Goal: Task Accomplishment & Management: Use online tool/utility

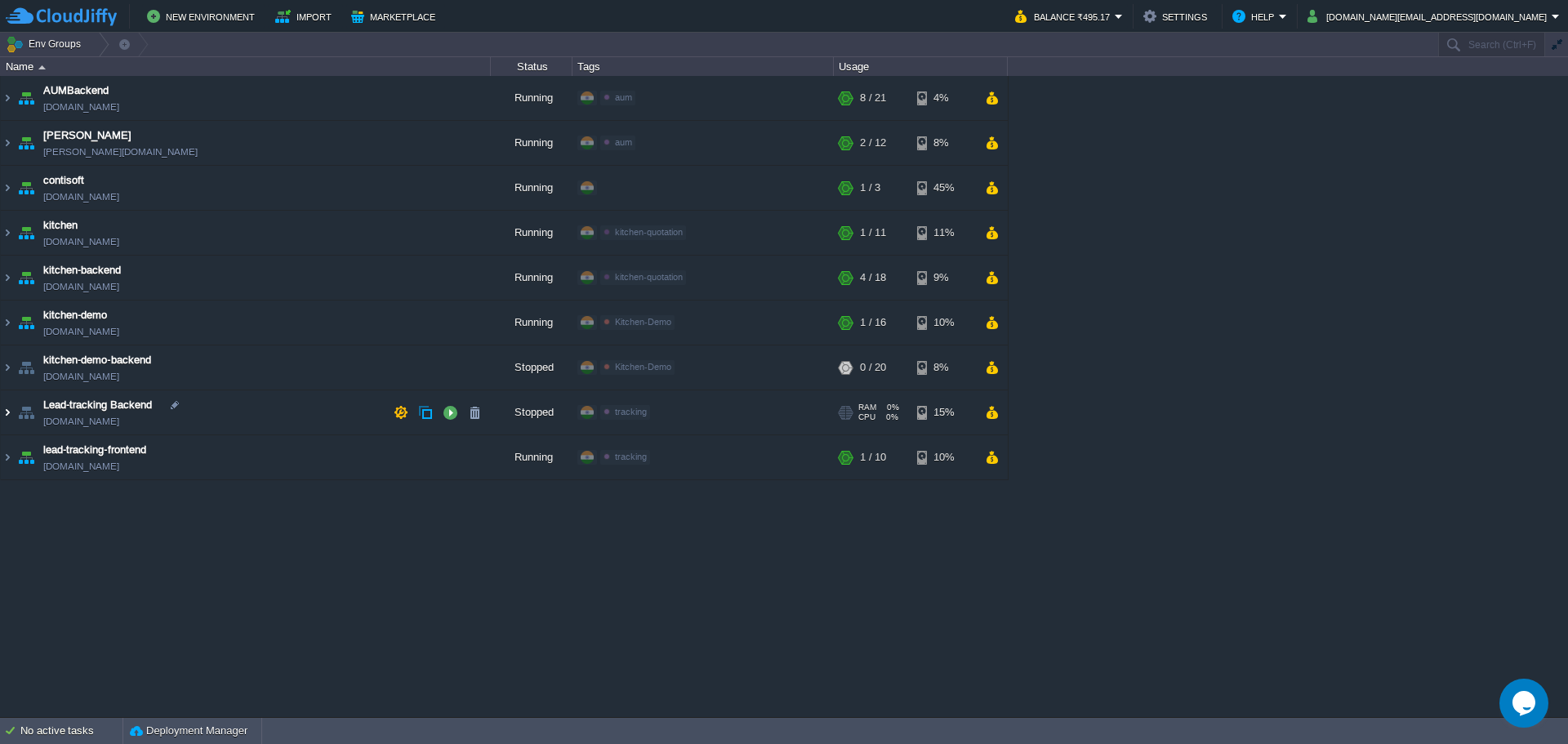
click at [4, 415] on img at bounding box center [7, 412] width 13 height 44
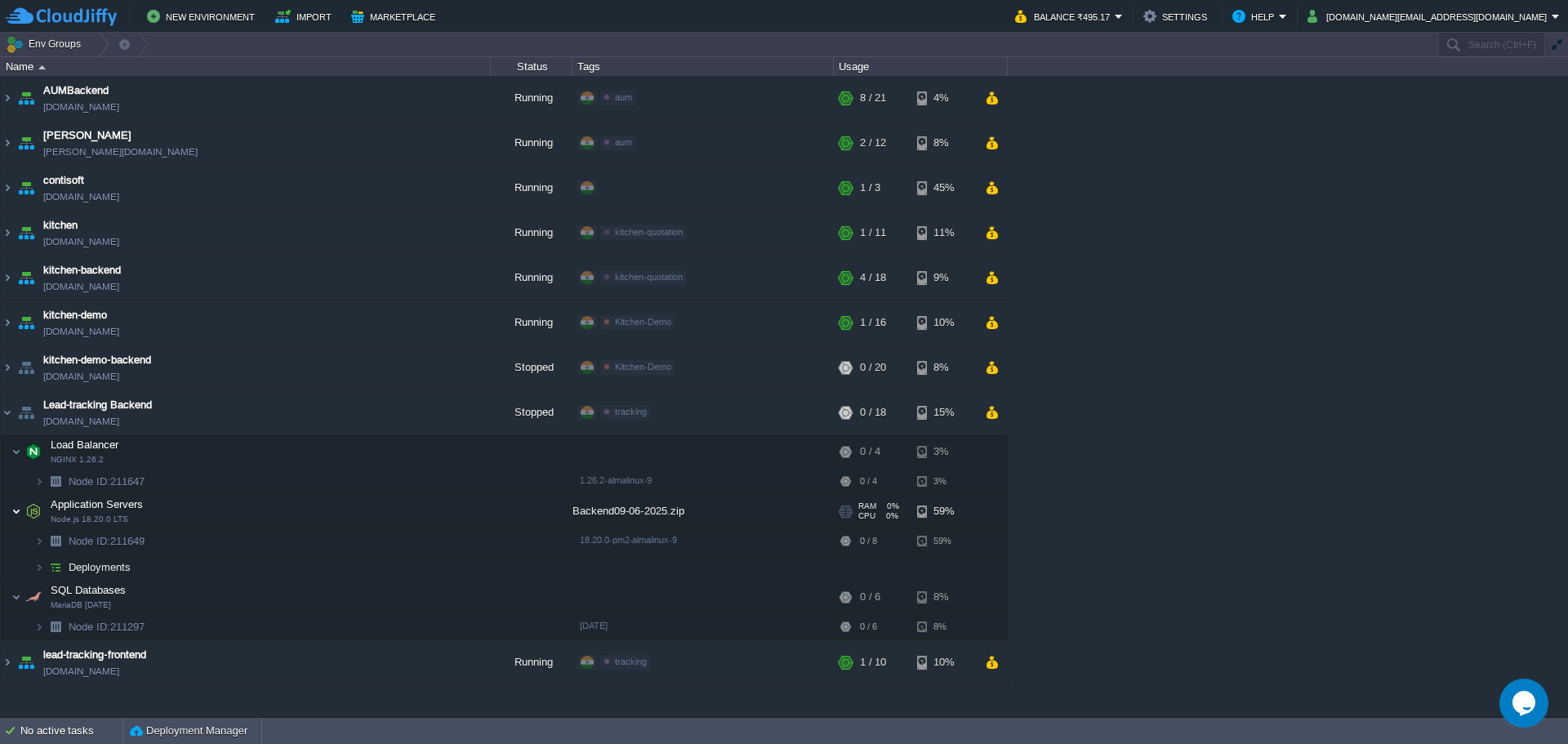
click at [17, 512] on img at bounding box center [16, 512] width 10 height 33
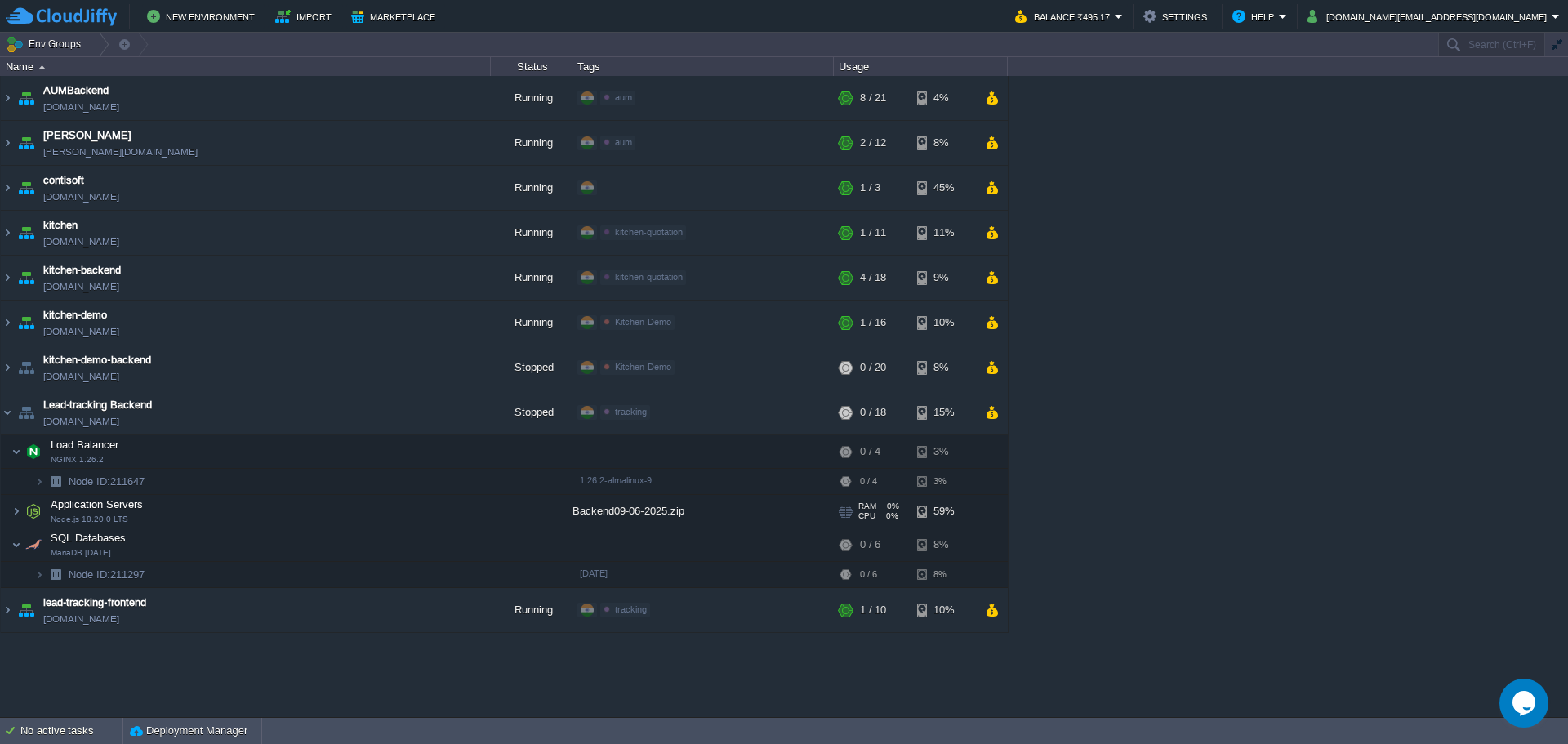
click at [10, 515] on span at bounding box center [6, 511] width 10 height 12
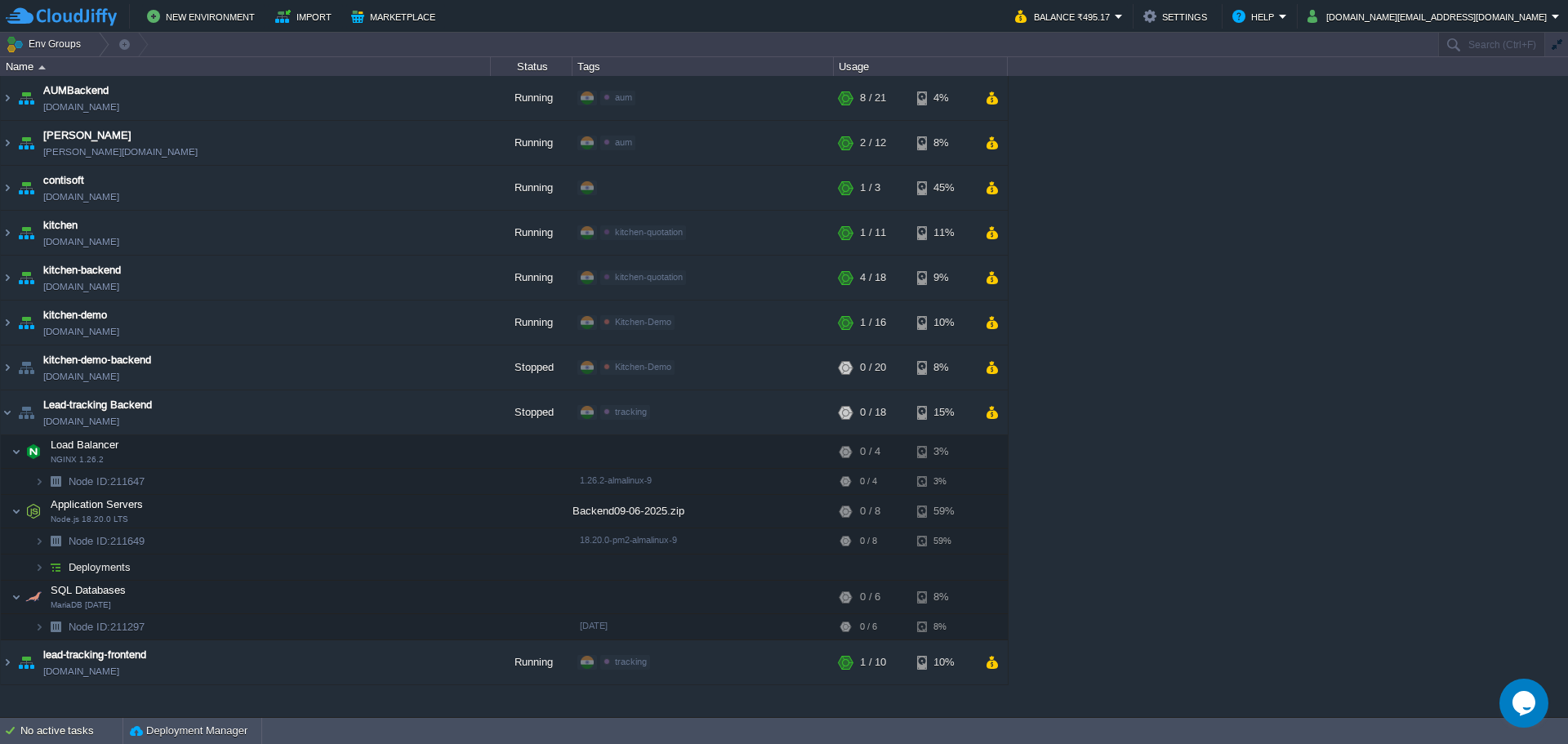
click at [107, 571] on span "Deployments" at bounding box center [100, 568] width 66 height 14
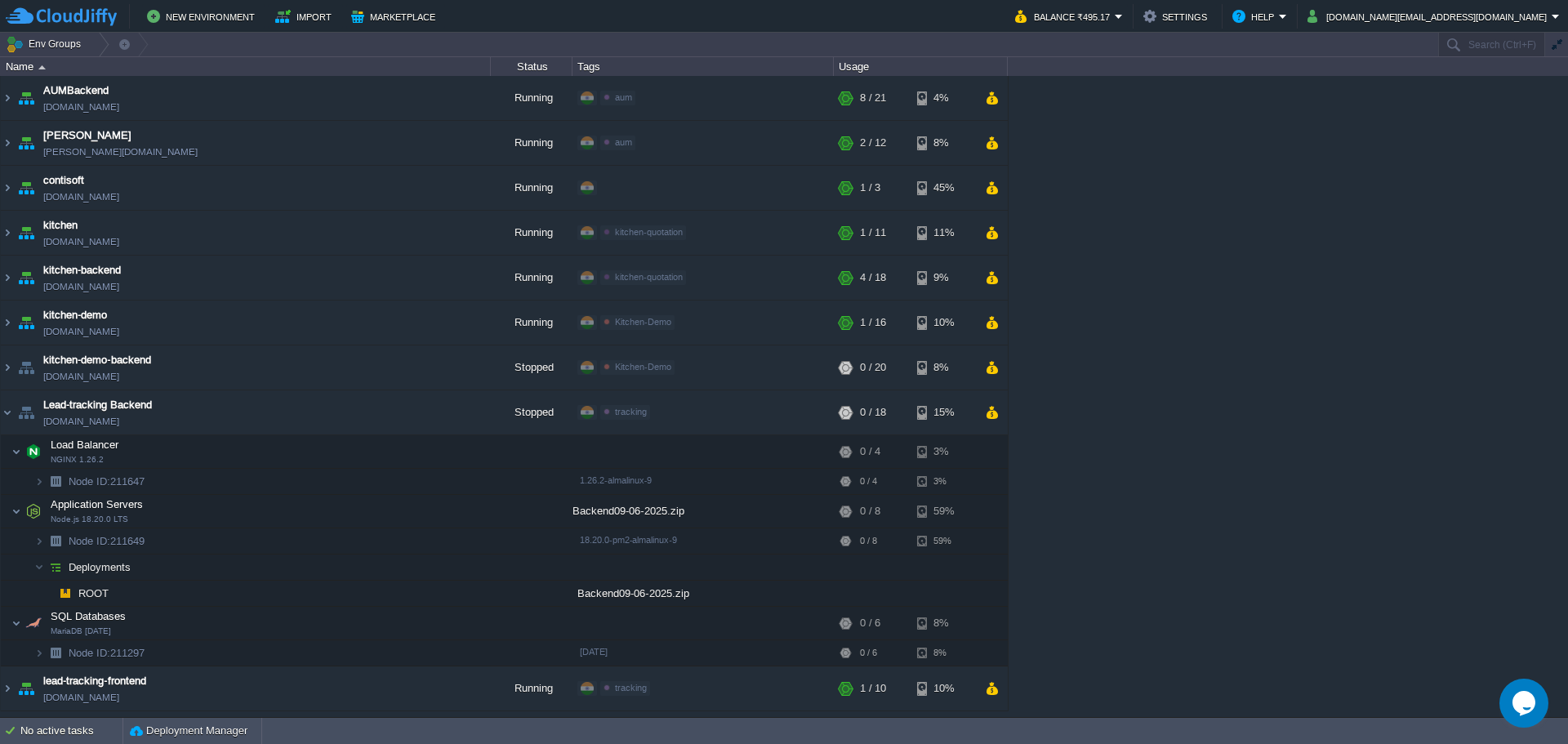
click at [85, 599] on span "ROOT" at bounding box center [93, 594] width 34 height 14
click at [96, 599] on span "ROOT" at bounding box center [93, 594] width 34 height 14
click at [37, 572] on img at bounding box center [38, 567] width 10 height 25
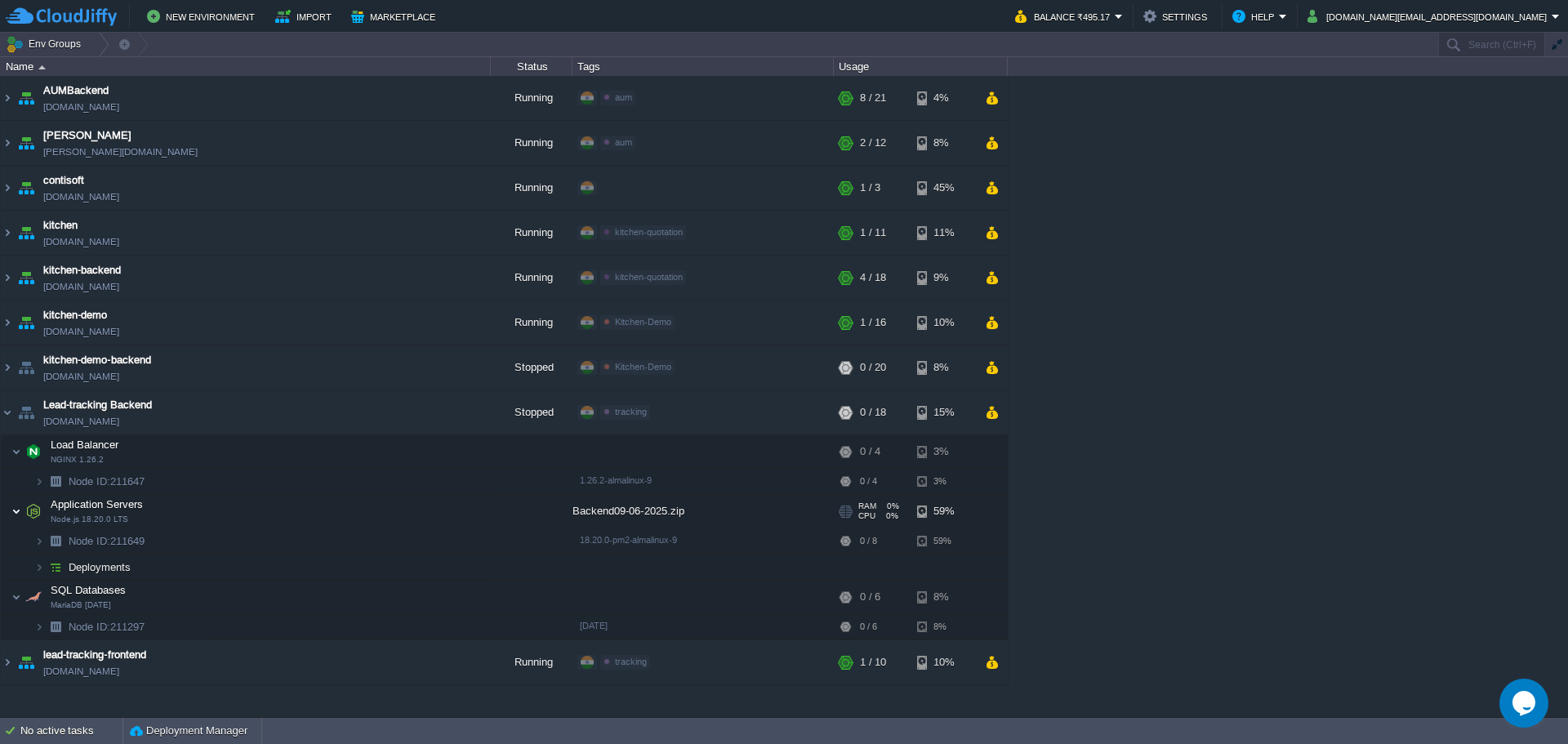
click at [17, 509] on img at bounding box center [16, 512] width 10 height 33
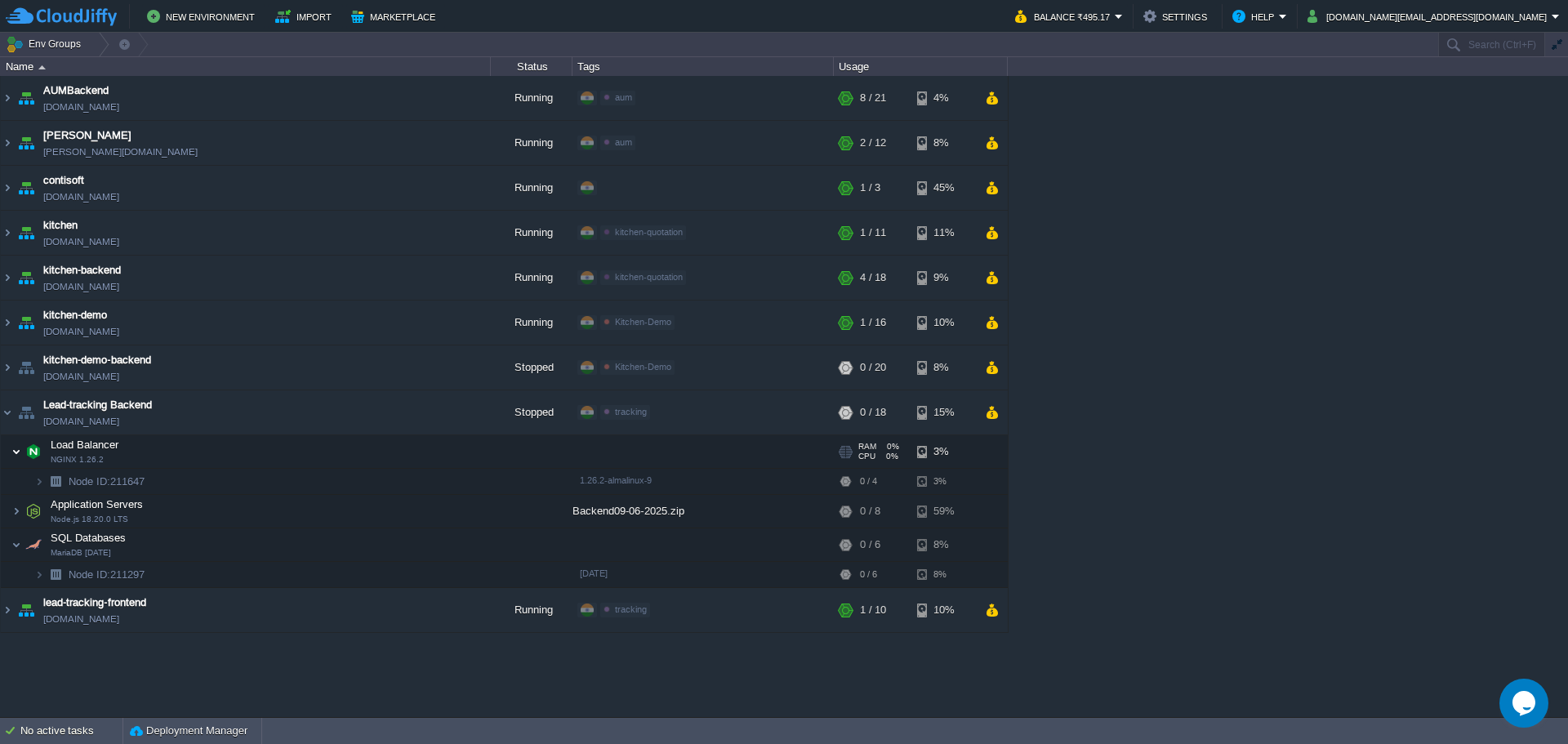
click at [17, 455] on img at bounding box center [16, 452] width 10 height 33
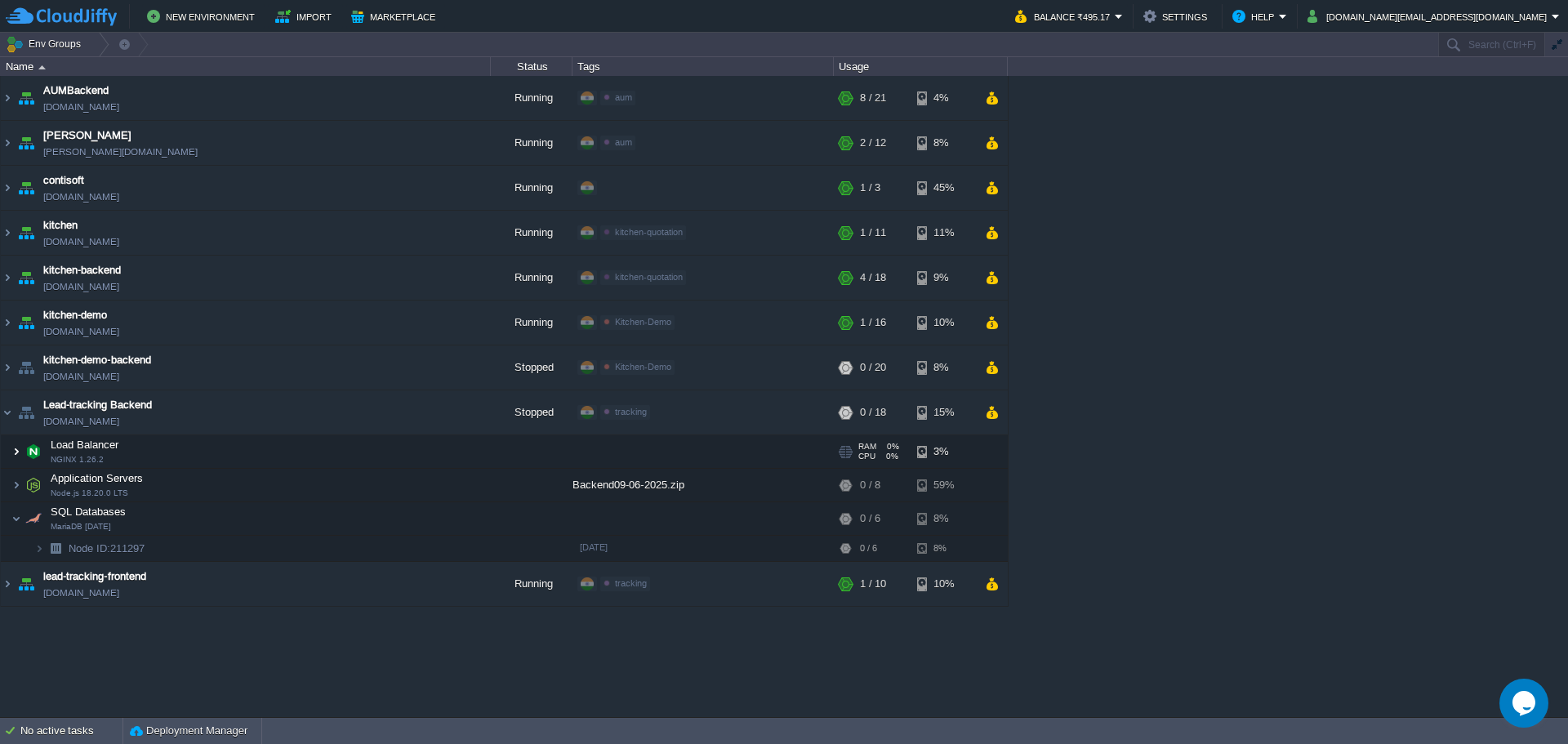
click at [17, 455] on img at bounding box center [16, 452] width 10 height 33
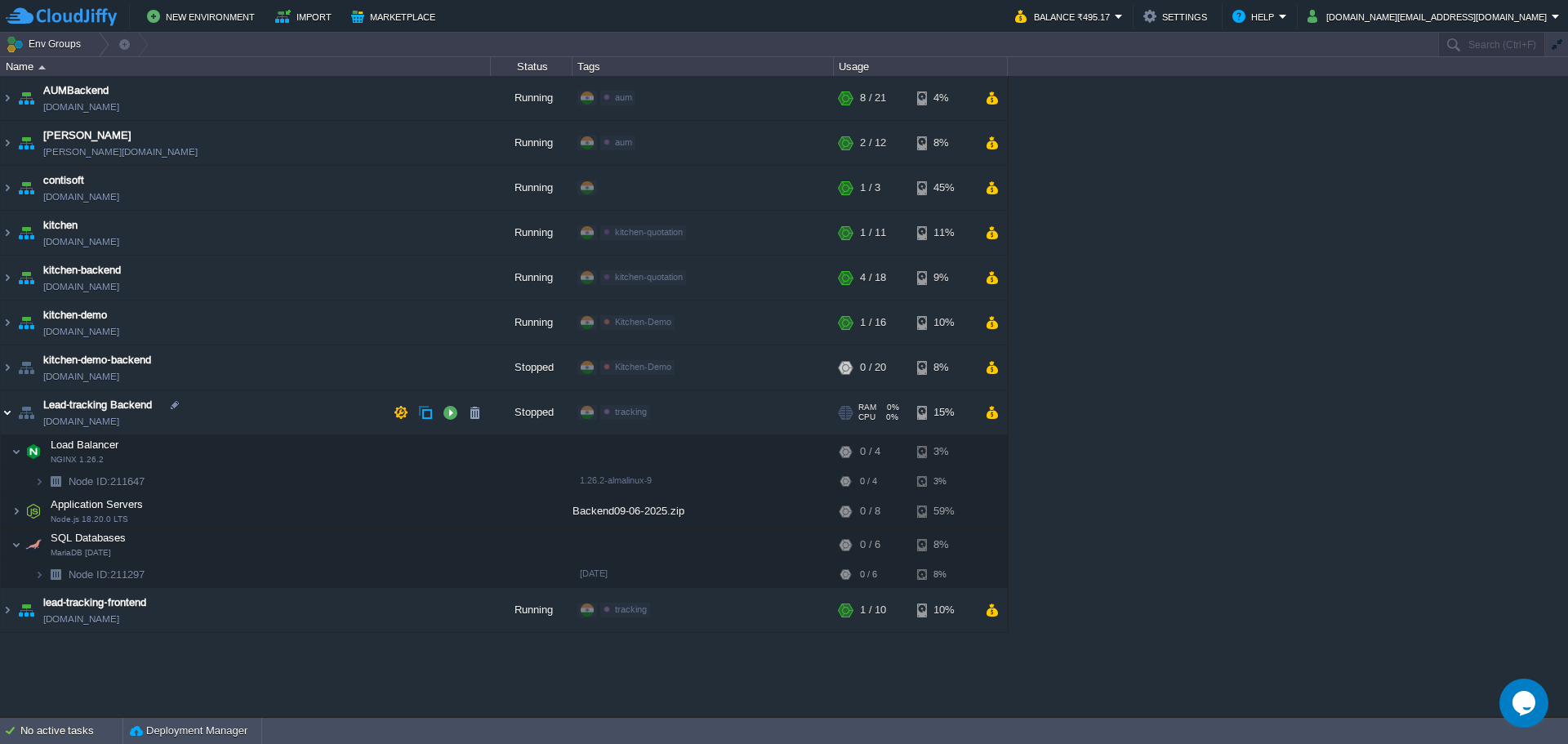
click at [9, 415] on img at bounding box center [7, 412] width 13 height 44
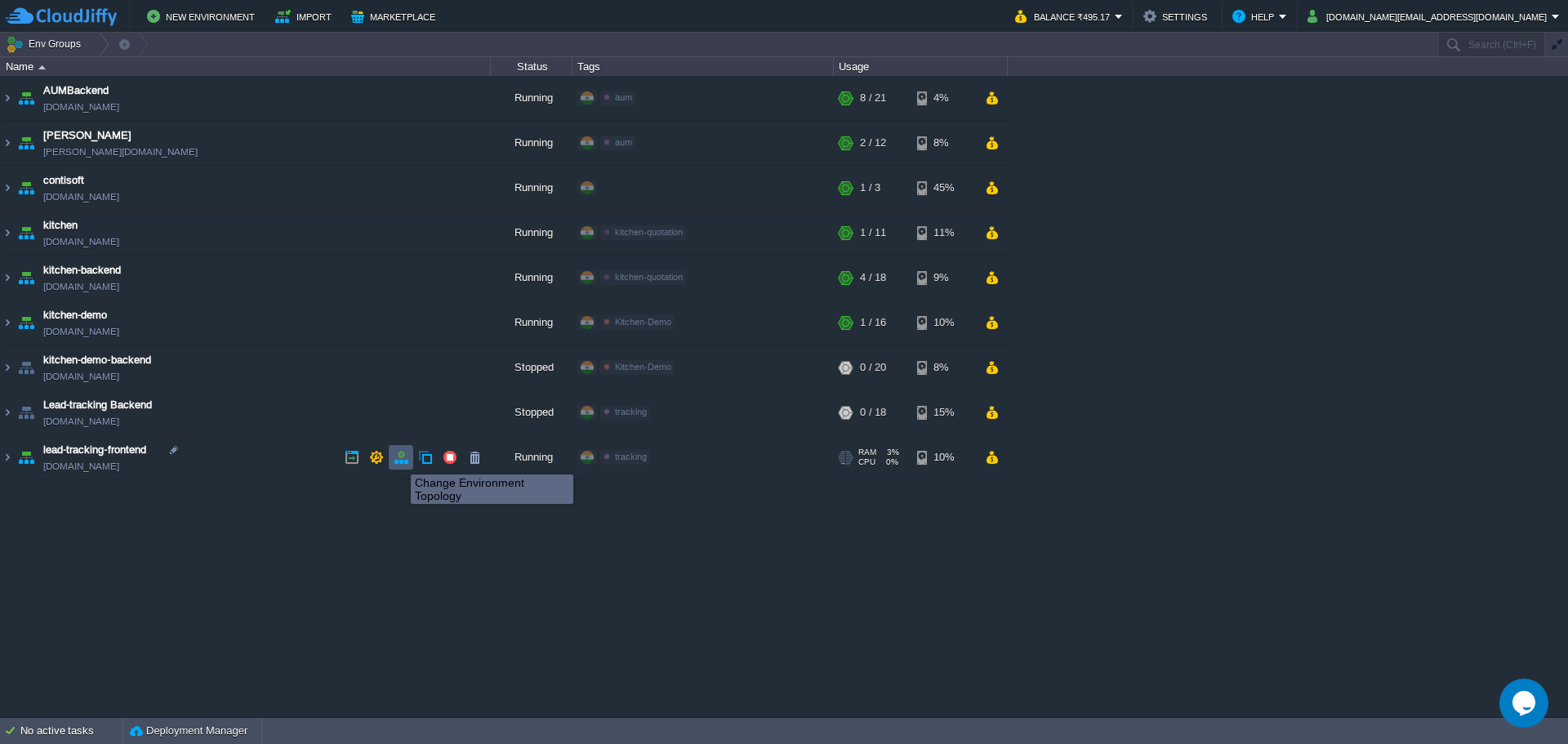
click at [400, 462] on button "button" at bounding box center [400, 457] width 15 height 15
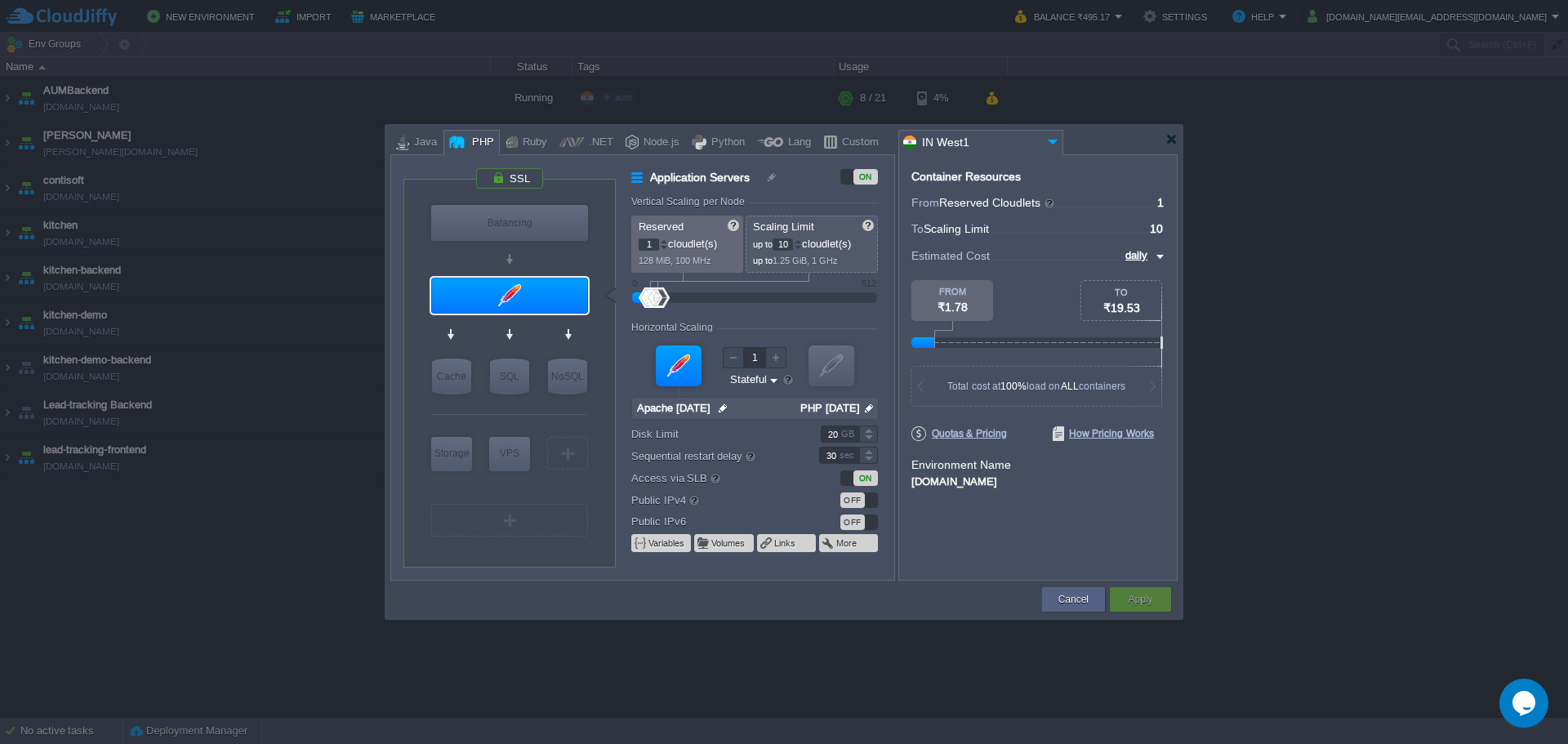
type input "Apache [DATE]"
click at [1171, 137] on div at bounding box center [1171, 139] width 12 height 12
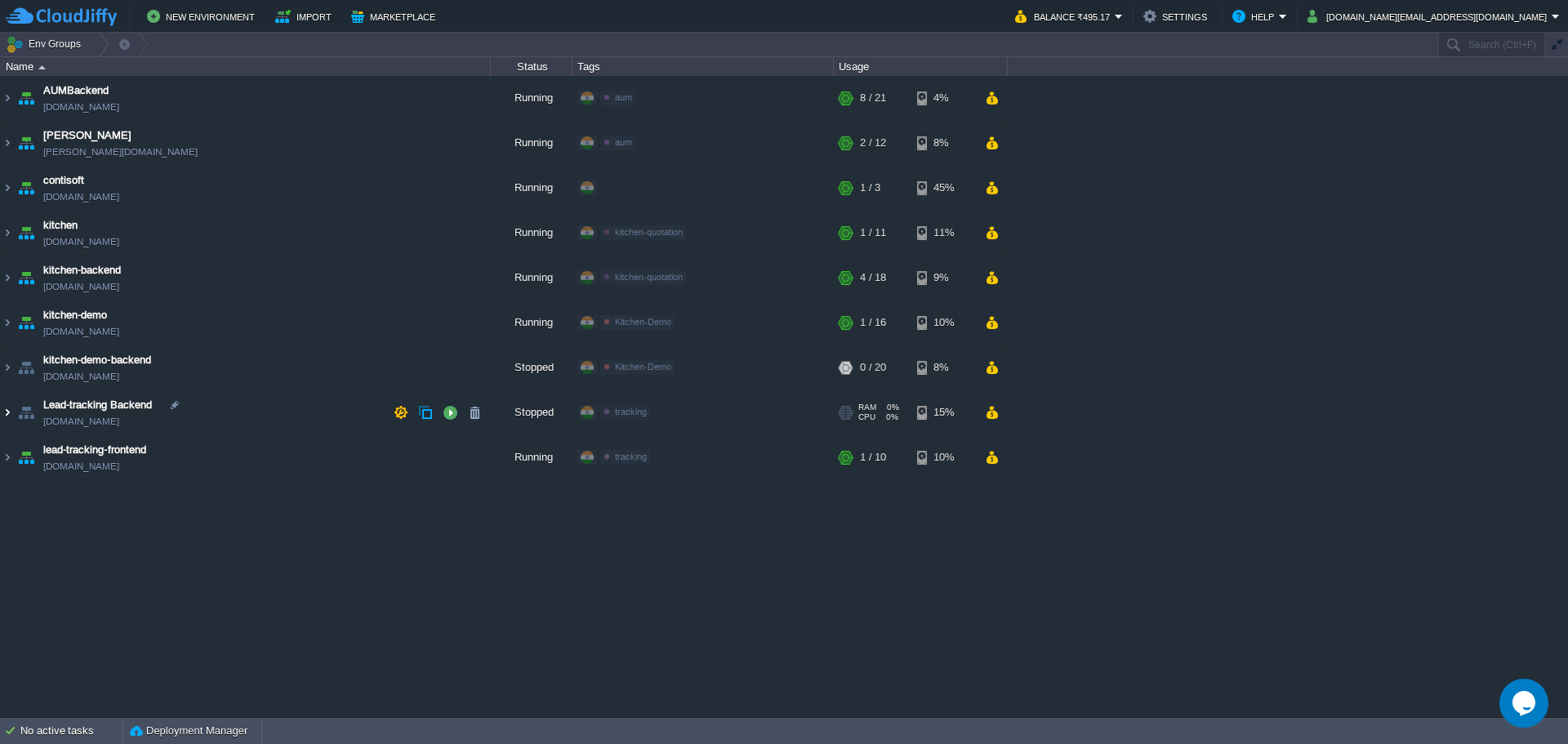
click at [7, 415] on img at bounding box center [7, 412] width 13 height 44
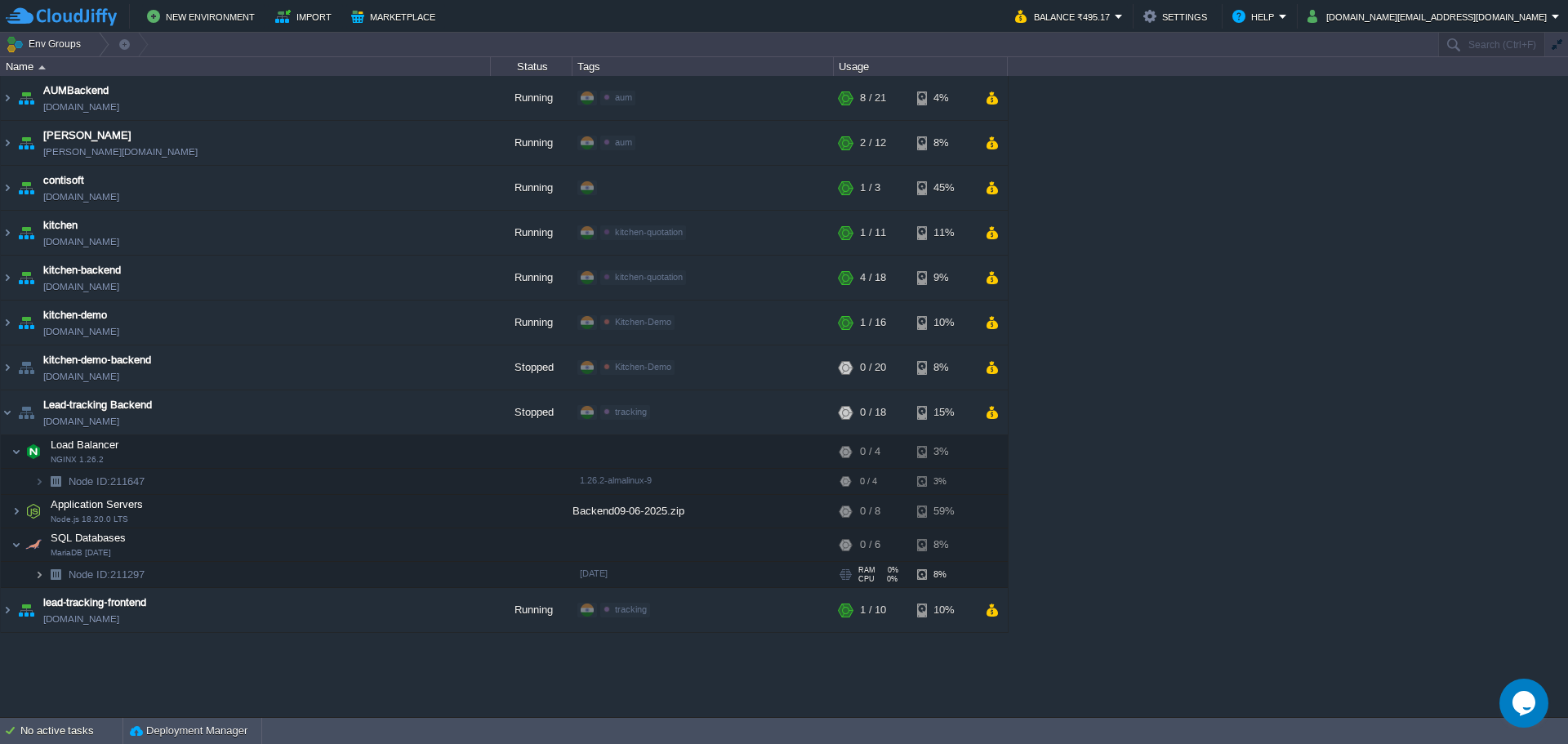
click at [40, 578] on img at bounding box center [38, 575] width 10 height 25
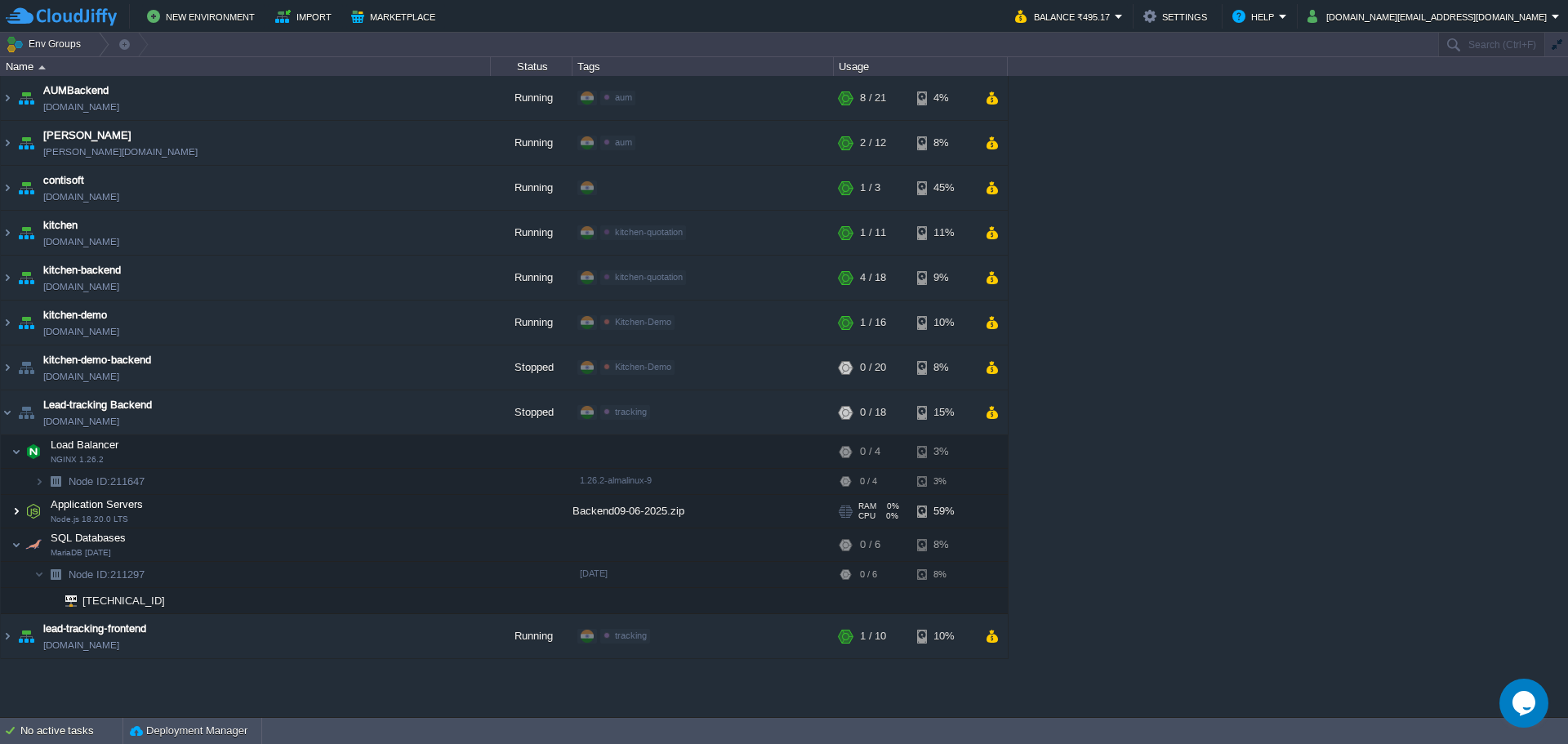
click at [16, 514] on img at bounding box center [16, 512] width 10 height 33
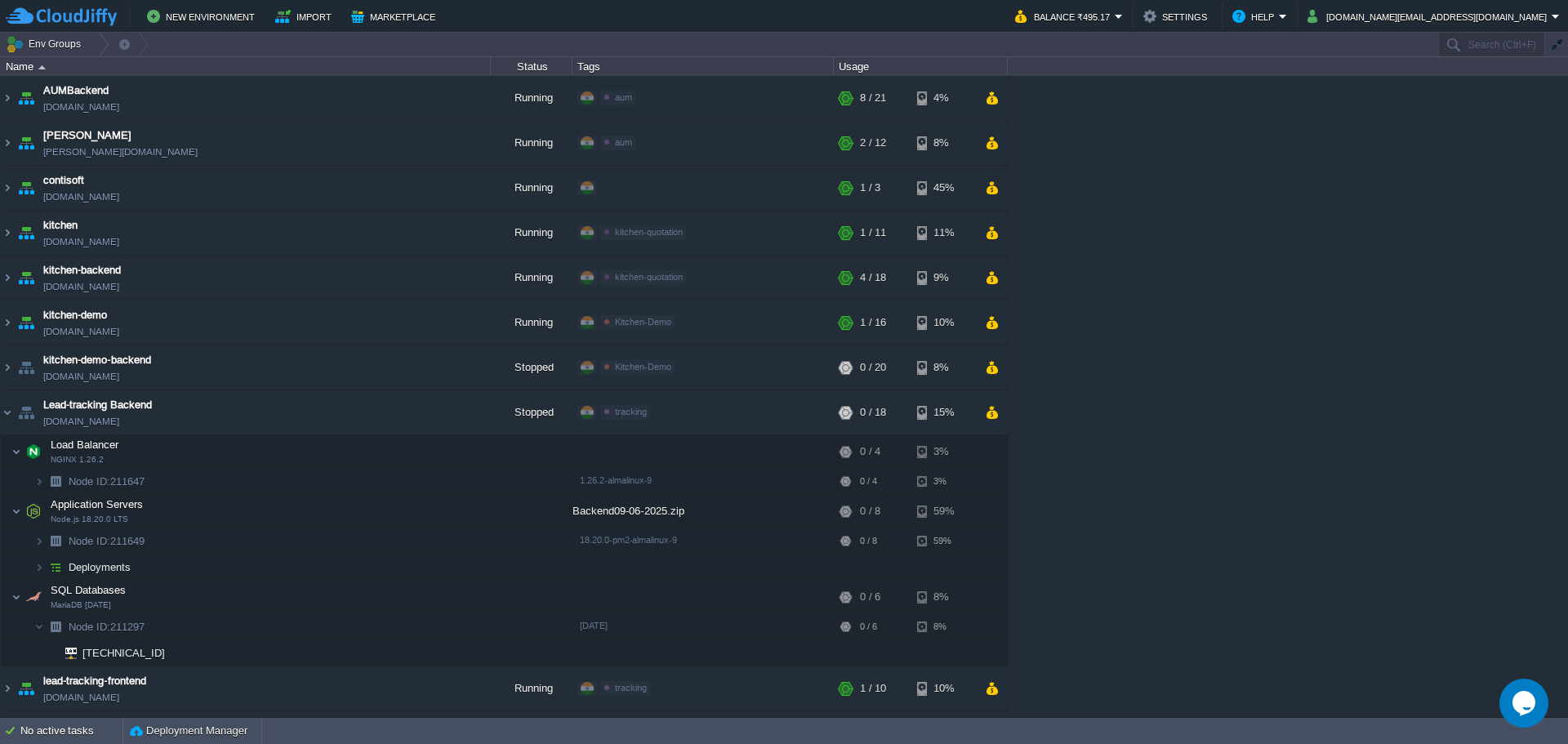
click at [56, 573] on img at bounding box center [56, 567] width 23 height 25
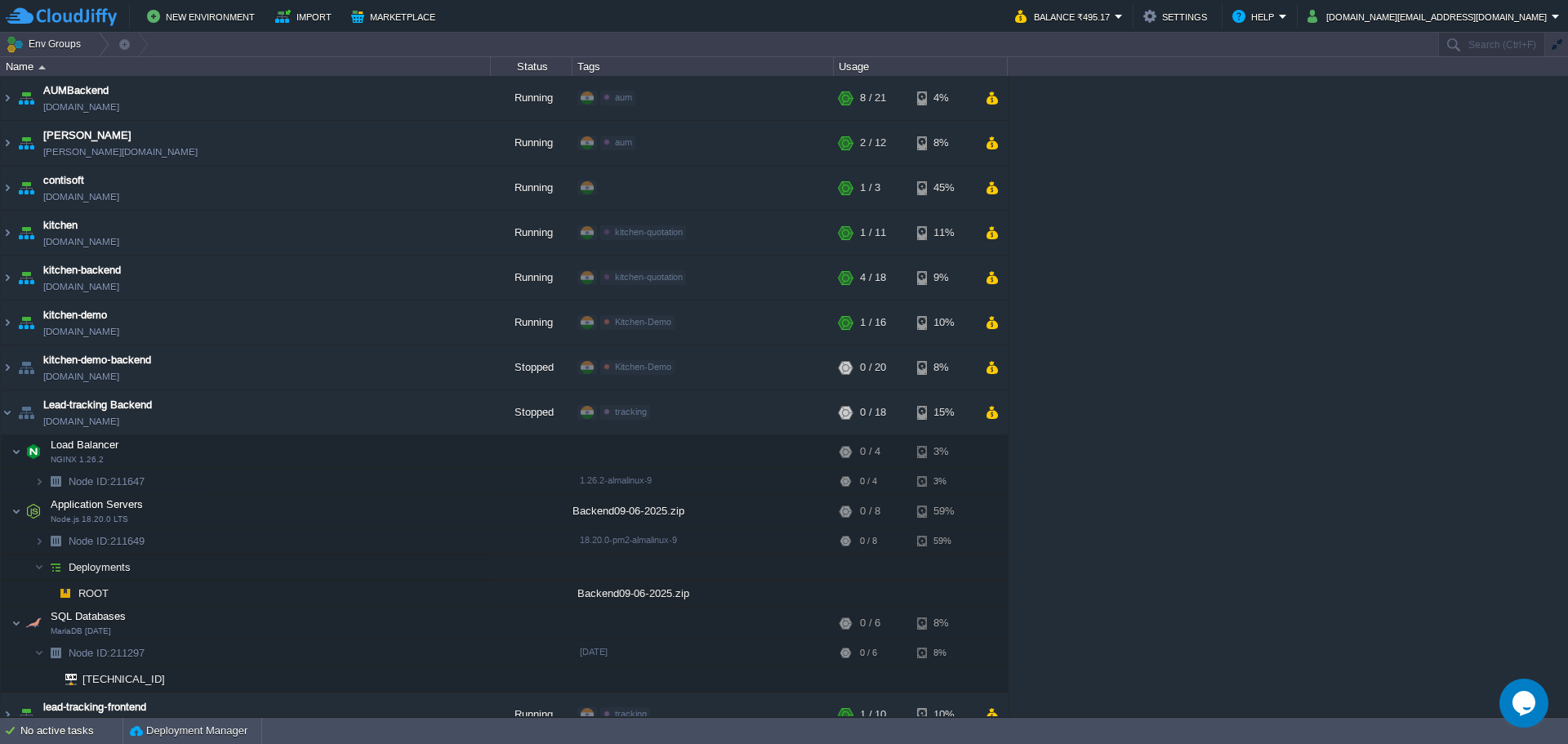
click at [647, 594] on div "Backend09-06-2025.zip" at bounding box center [703, 593] width 261 height 25
click at [101, 594] on span "ROOT" at bounding box center [93, 594] width 34 height 14
click at [654, 592] on div "Backend09-06-2025.zip" at bounding box center [703, 593] width 261 height 25
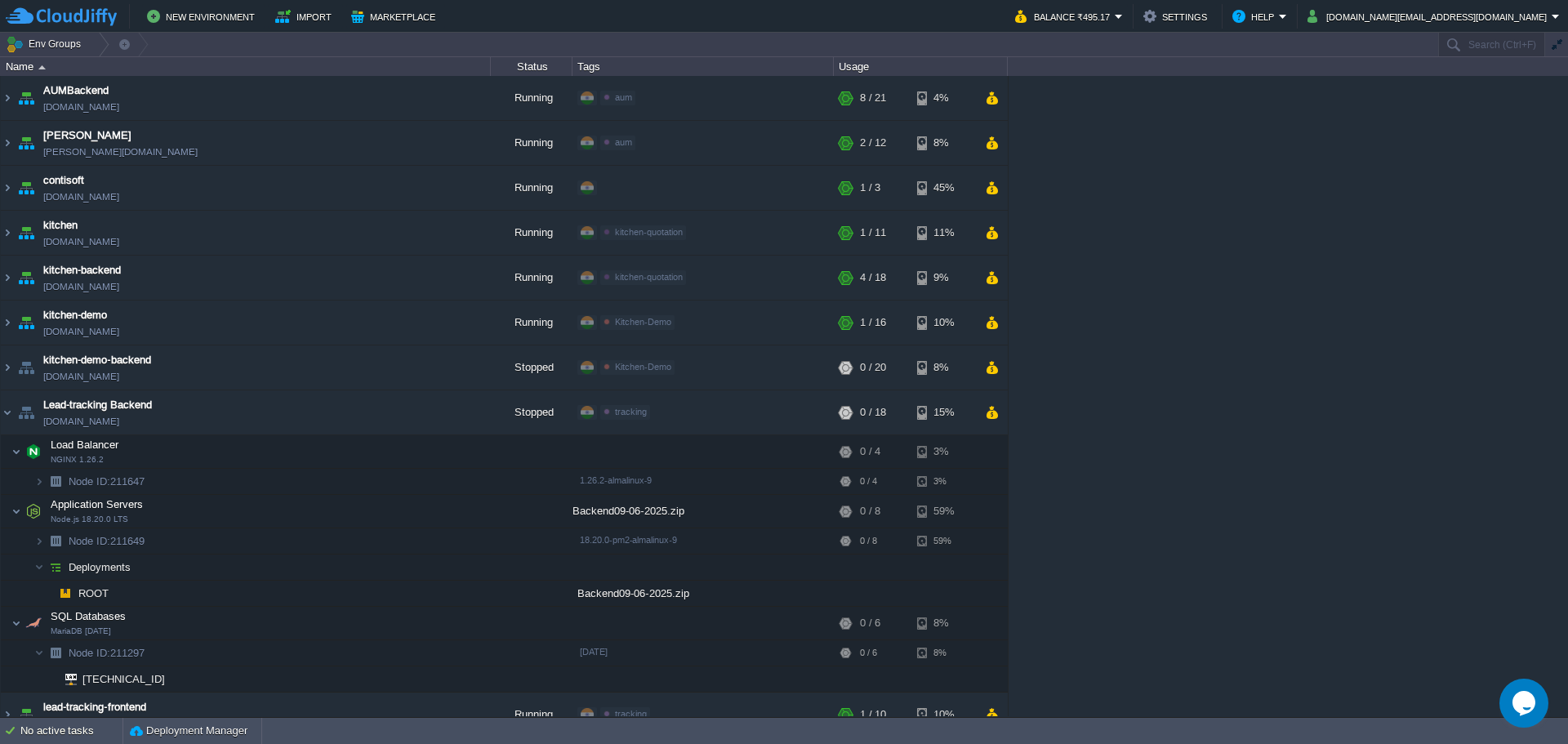
click at [656, 592] on div "Backend09-06-2025.zip" at bounding box center [703, 593] width 261 height 25
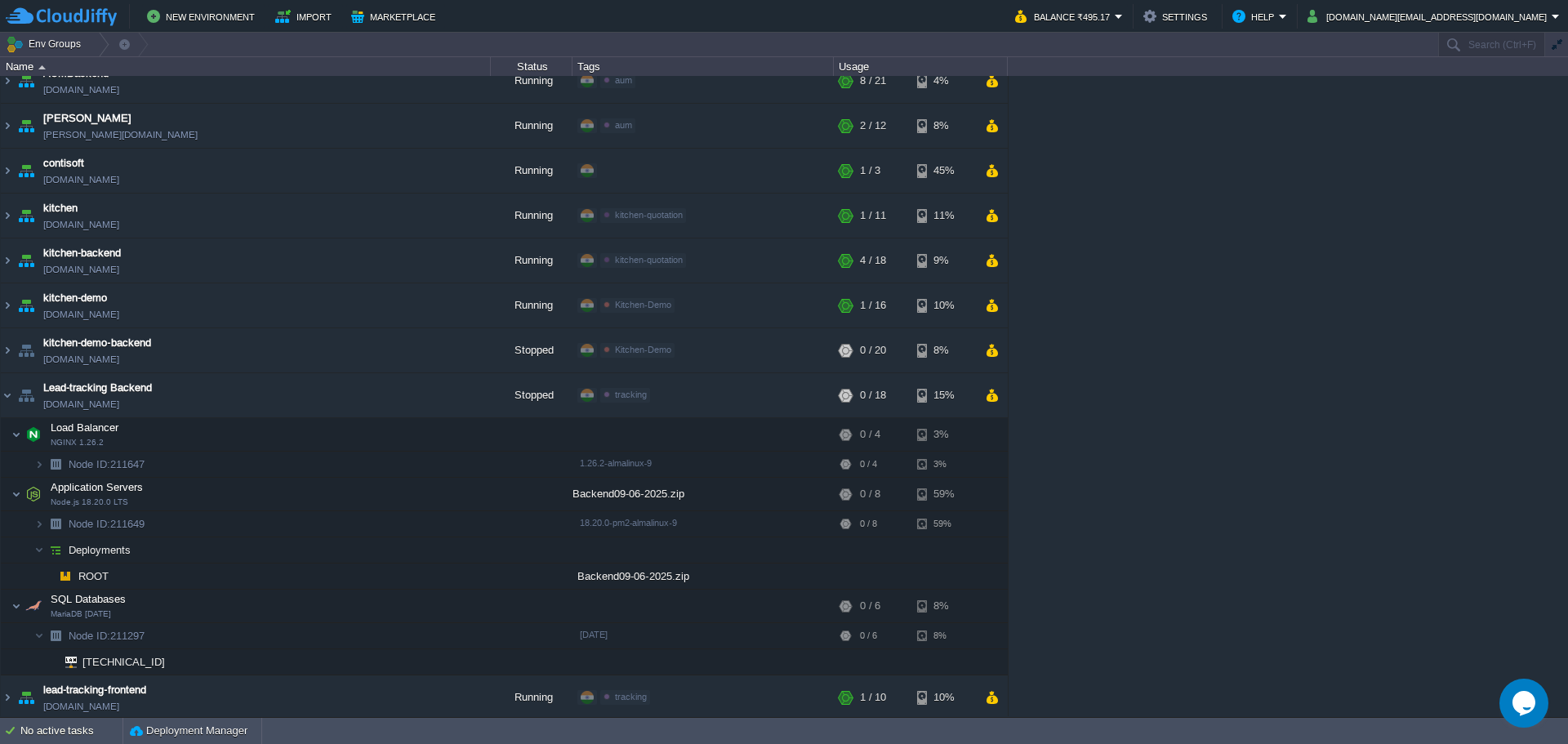
scroll to position [21, 0]
click at [618, 573] on div "Backend09-06-2025.zip" at bounding box center [703, 572] width 261 height 25
click at [83, 574] on span "ROOT" at bounding box center [93, 572] width 34 height 14
click at [40, 546] on img at bounding box center [38, 546] width 10 height 25
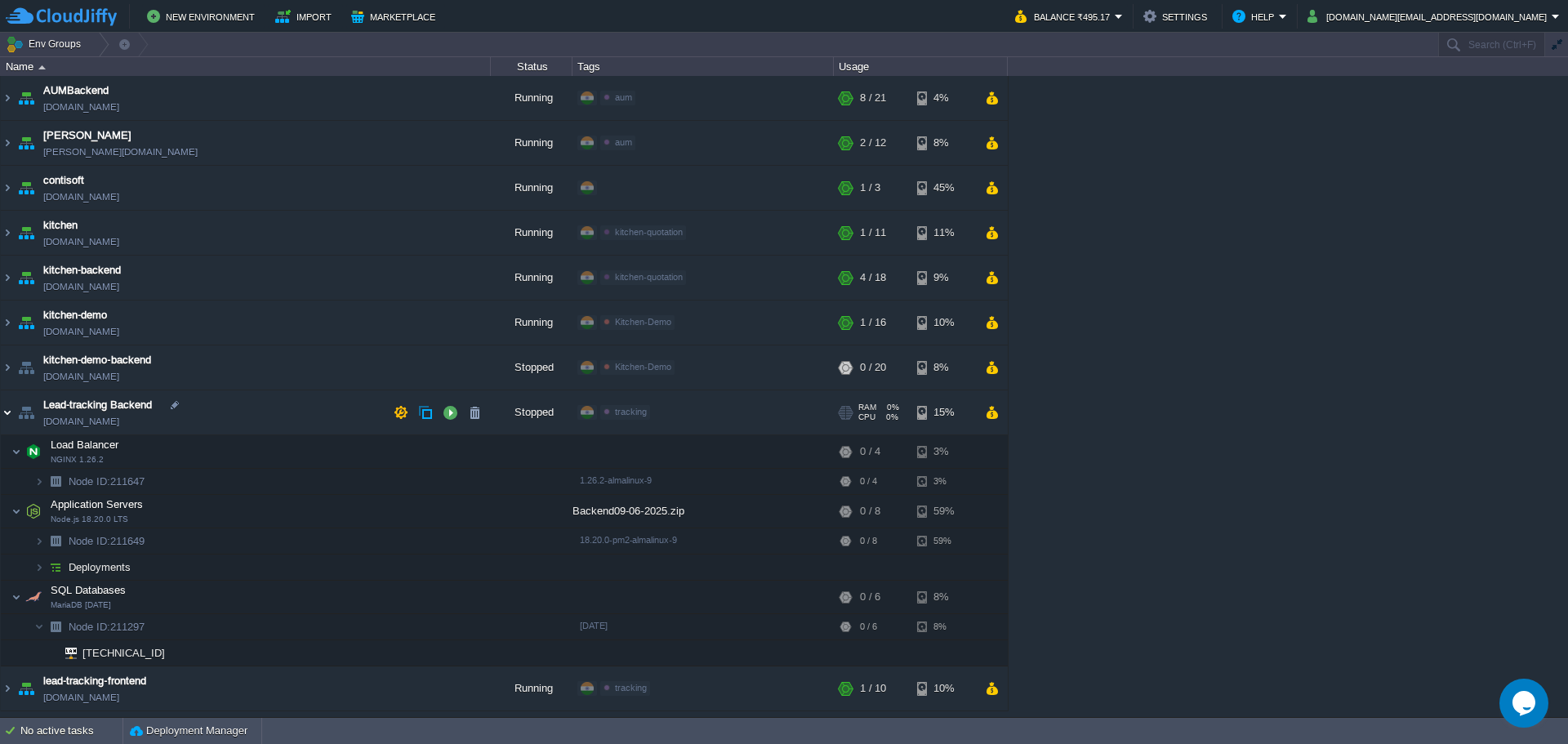
click at [7, 416] on img at bounding box center [7, 412] width 13 height 44
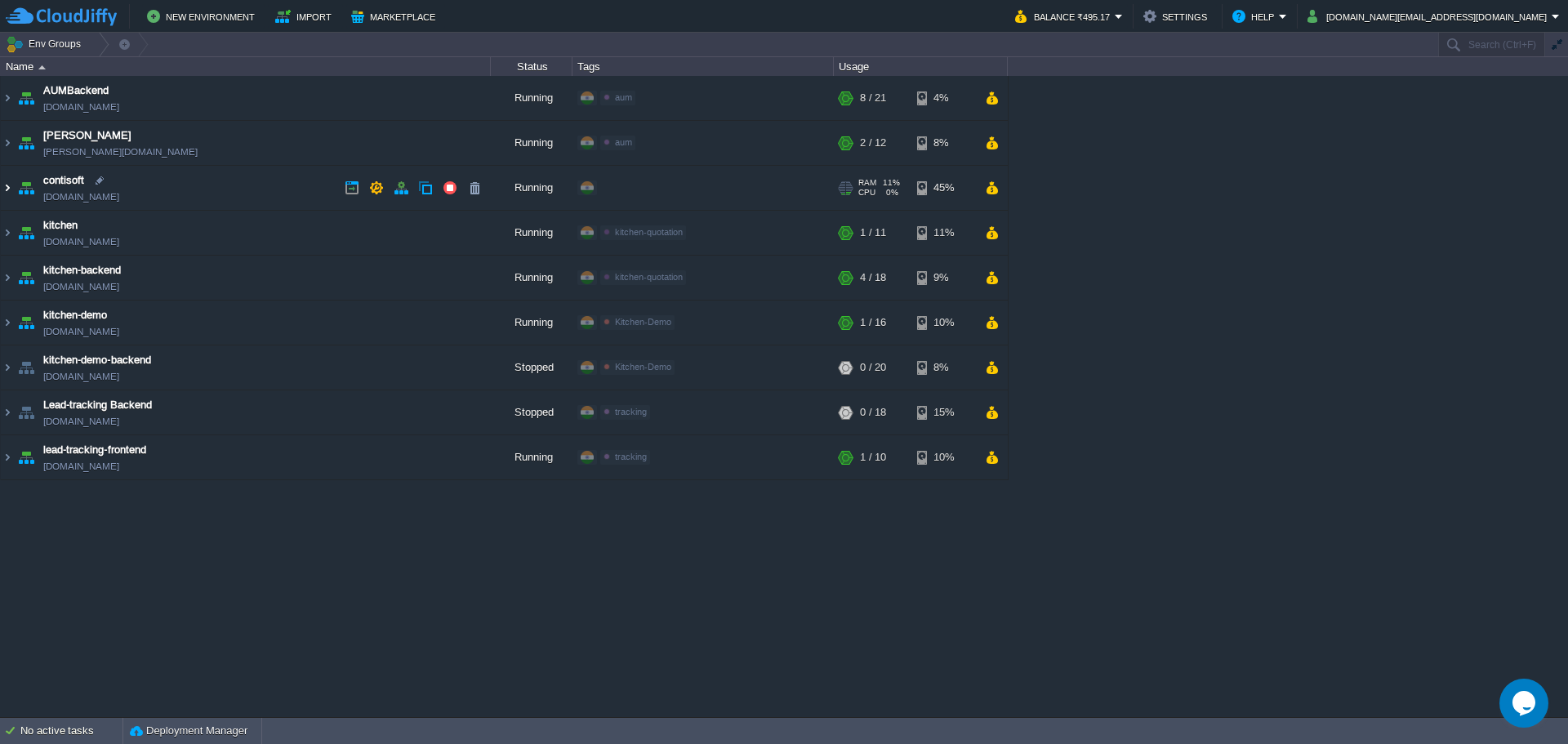
click at [7, 189] on img at bounding box center [7, 188] width 13 height 44
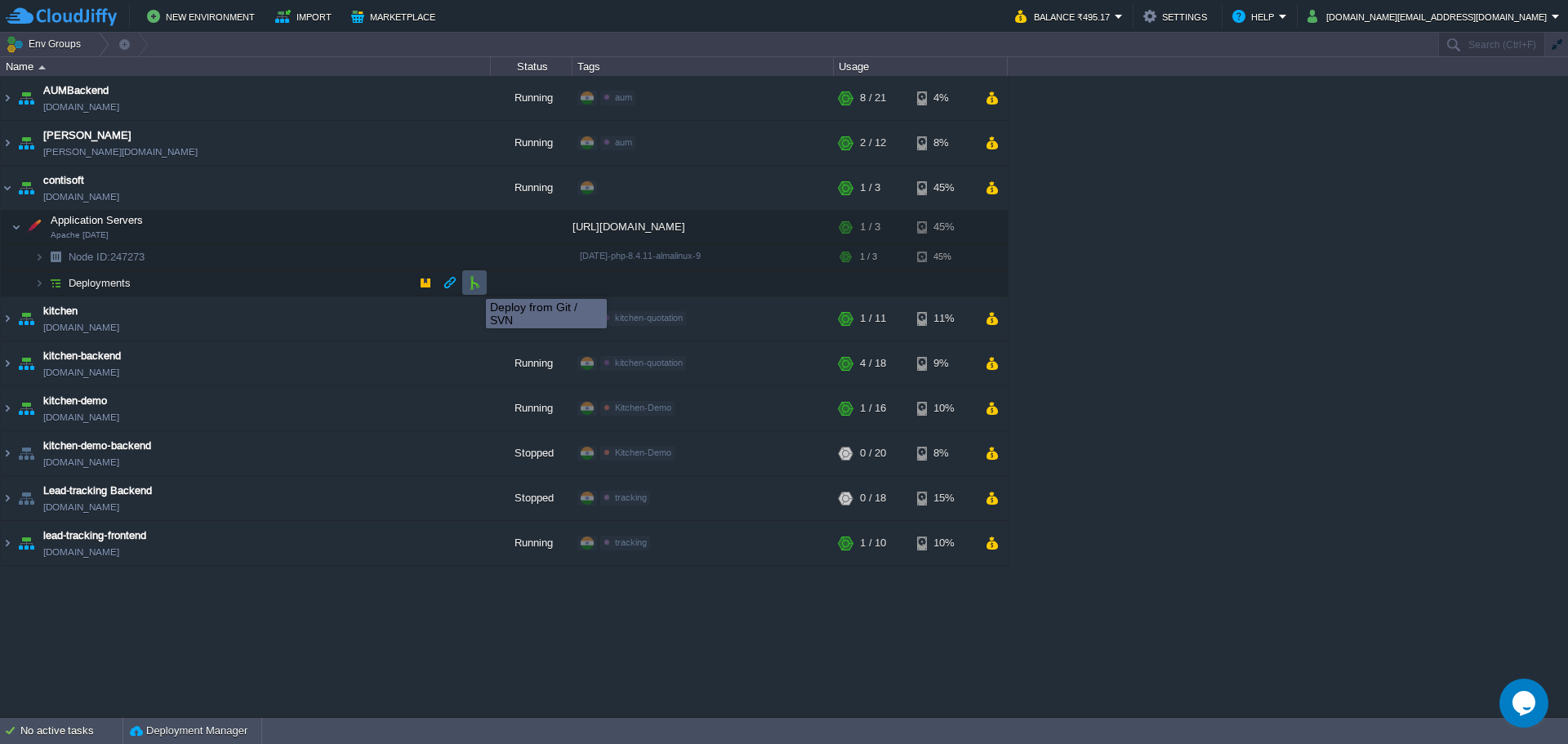
click at [473, 284] on button "button" at bounding box center [474, 282] width 15 height 15
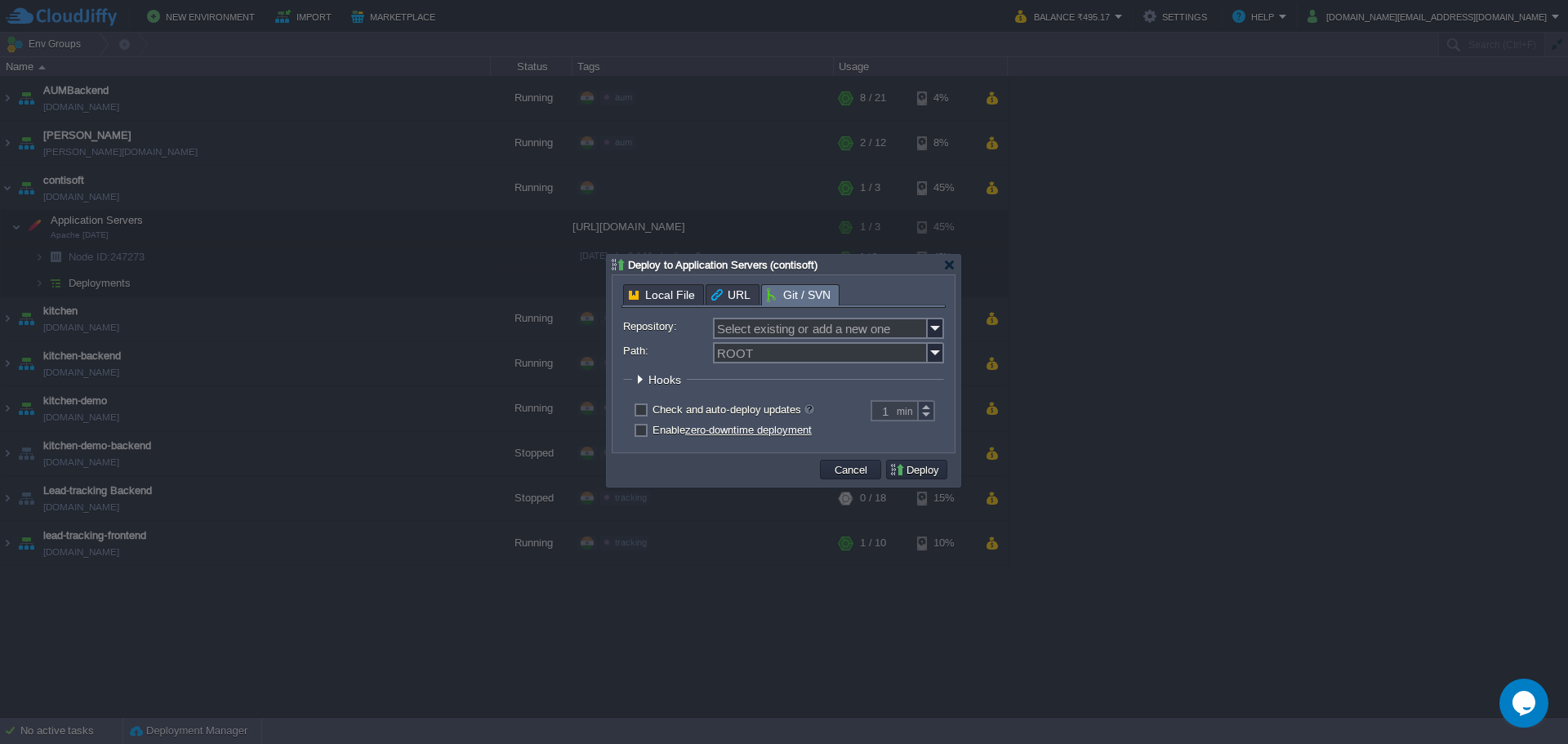
click at [723, 464] on td at bounding box center [717, 469] width 202 height 24
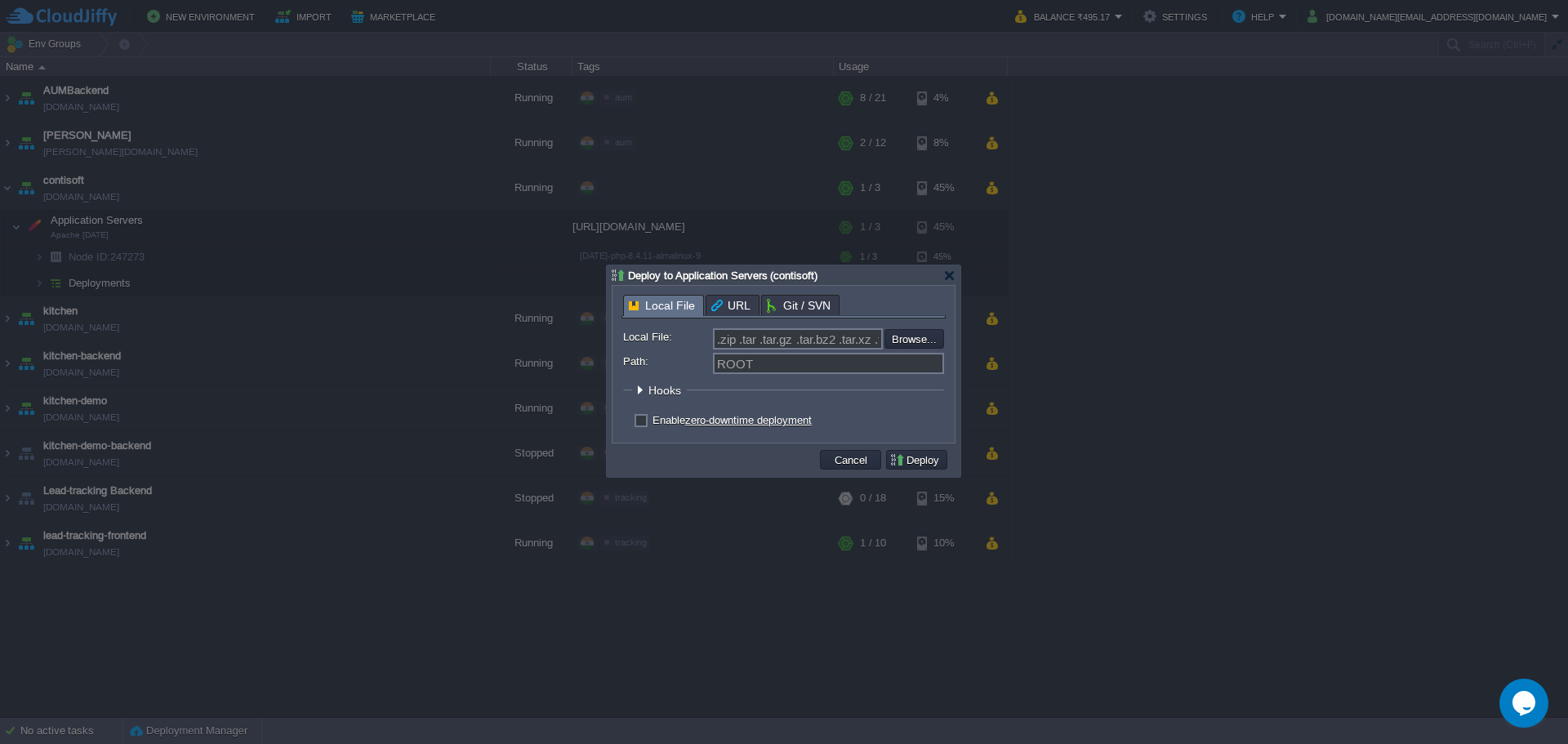
click at [649, 299] on span "Local File" at bounding box center [662, 305] width 66 height 20
click at [784, 308] on div "Local File URL Git / SVN" at bounding box center [783, 306] width 324 height 23
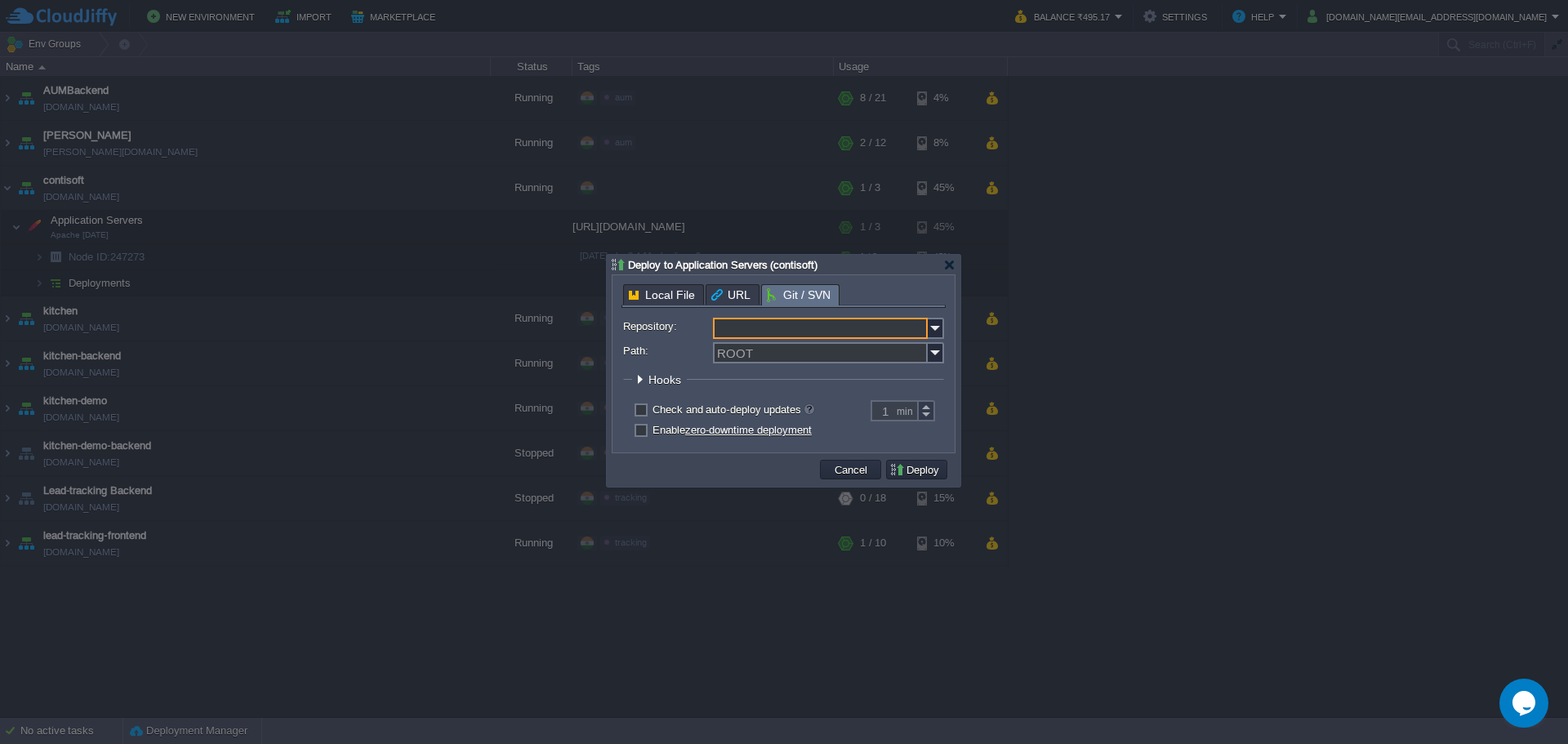
click at [797, 330] on input "Repository:" at bounding box center [820, 329] width 215 height 21
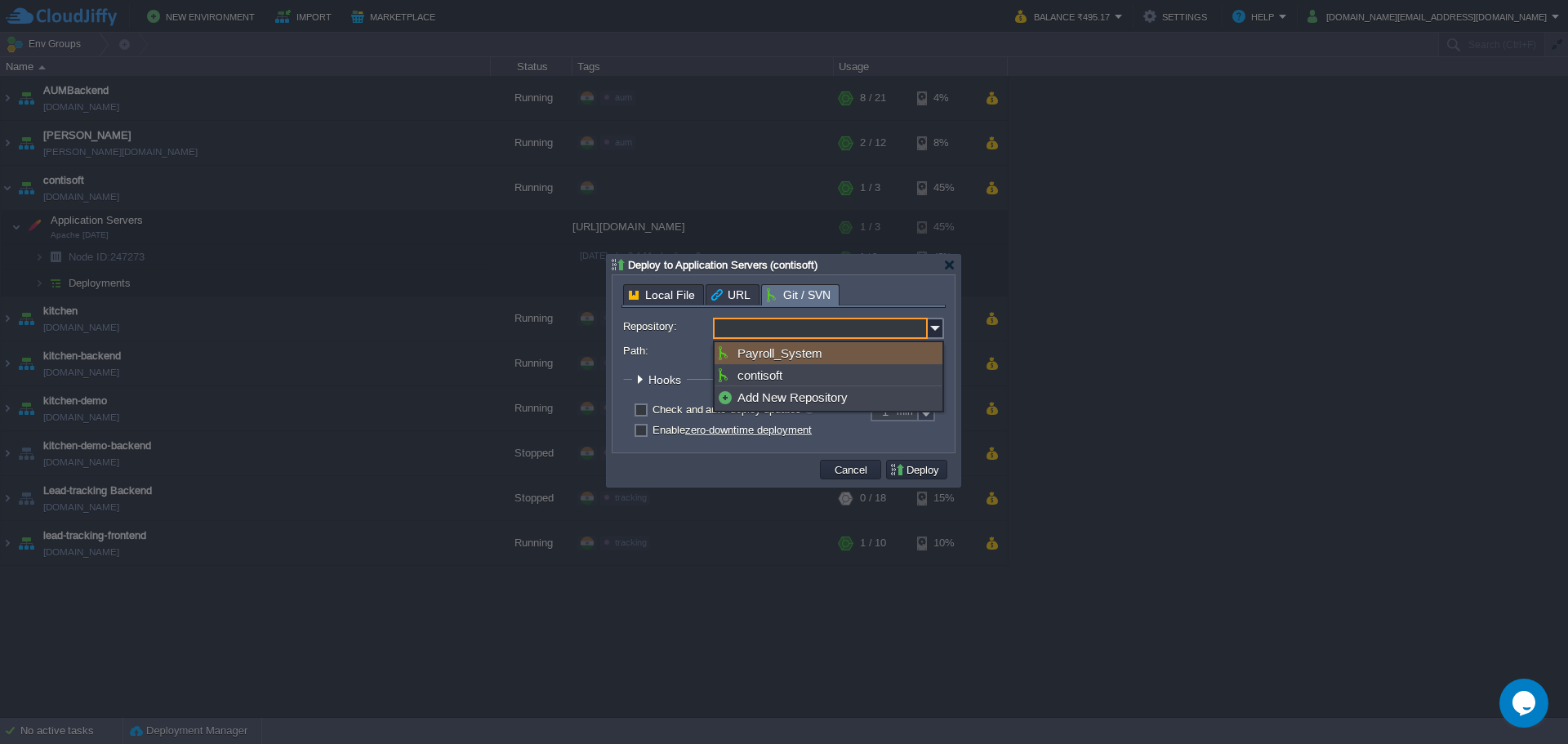
click at [797, 330] on input "Repository:" at bounding box center [820, 329] width 215 height 21
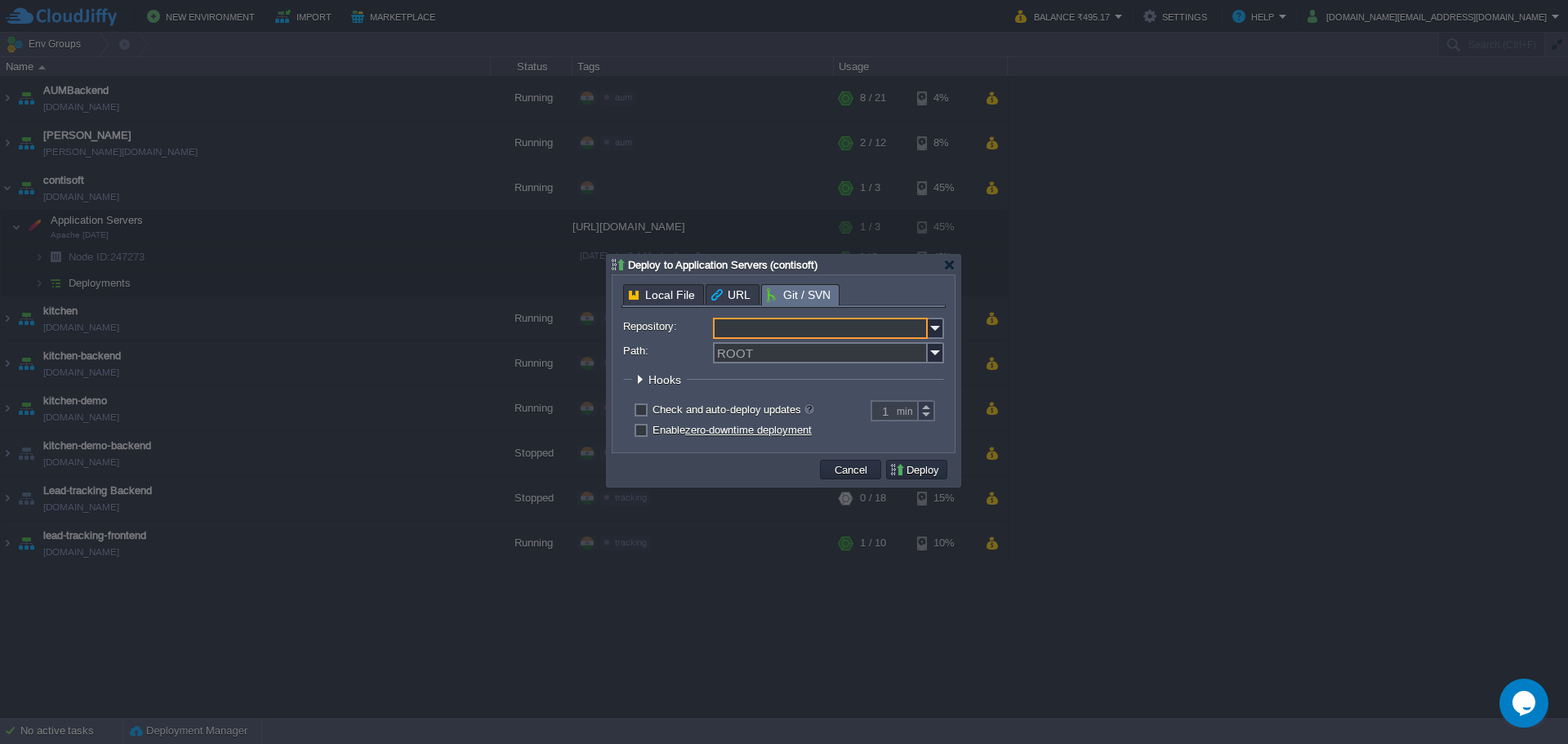
type input "Select existing or add a new one"
click at [949, 265] on div at bounding box center [949, 265] width 12 height 12
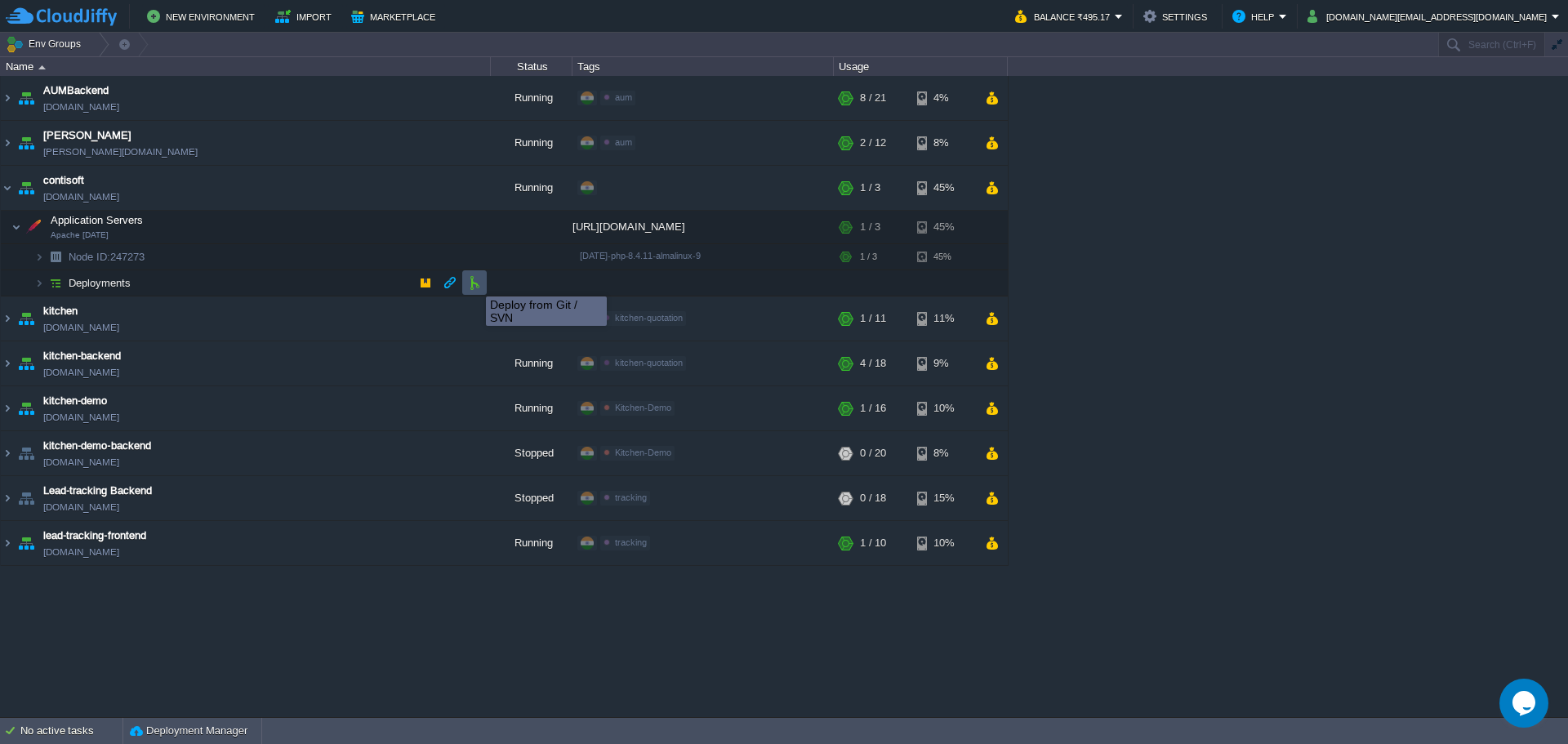
click at [473, 282] on button "button" at bounding box center [474, 282] width 15 height 15
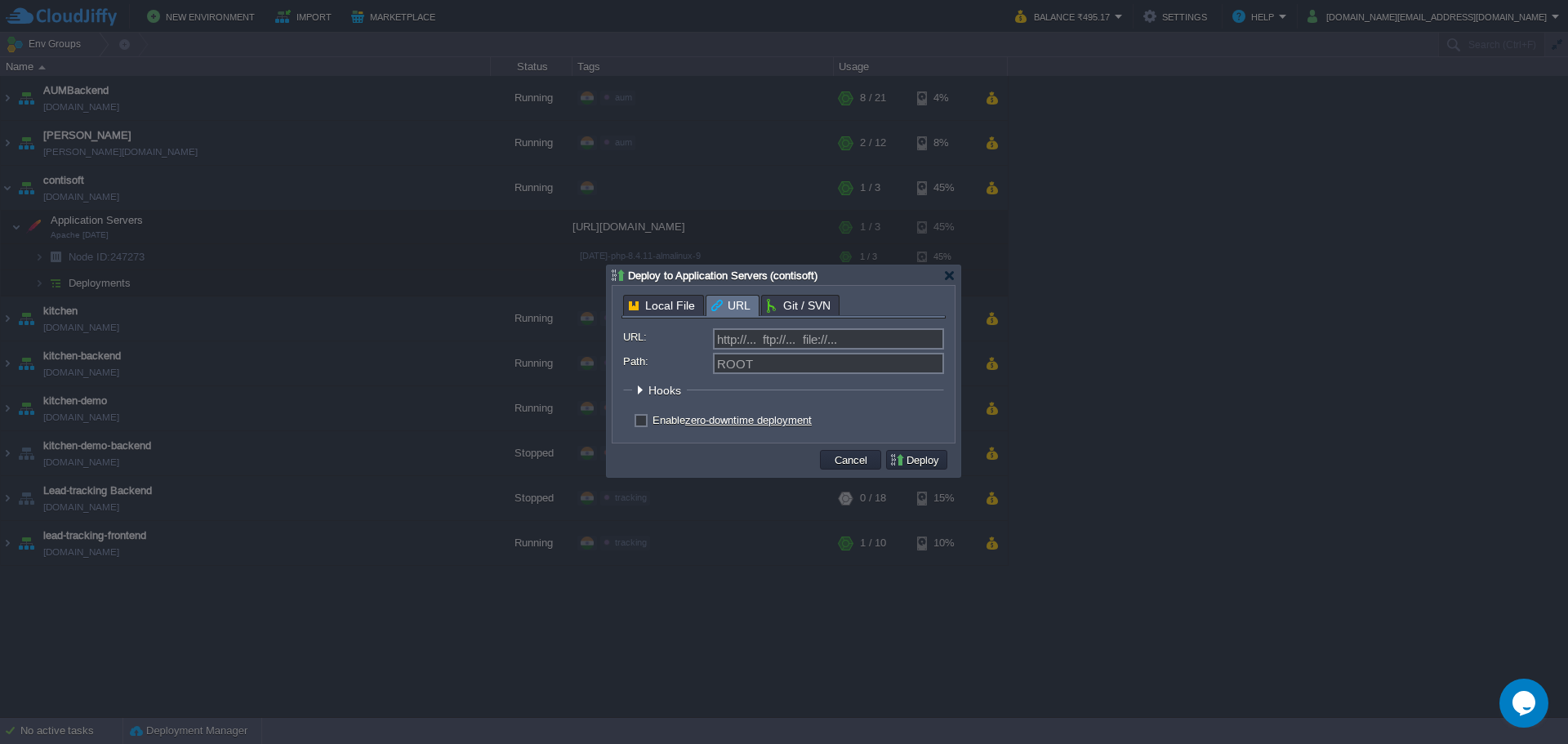
click at [724, 300] on span "URL" at bounding box center [731, 305] width 39 height 20
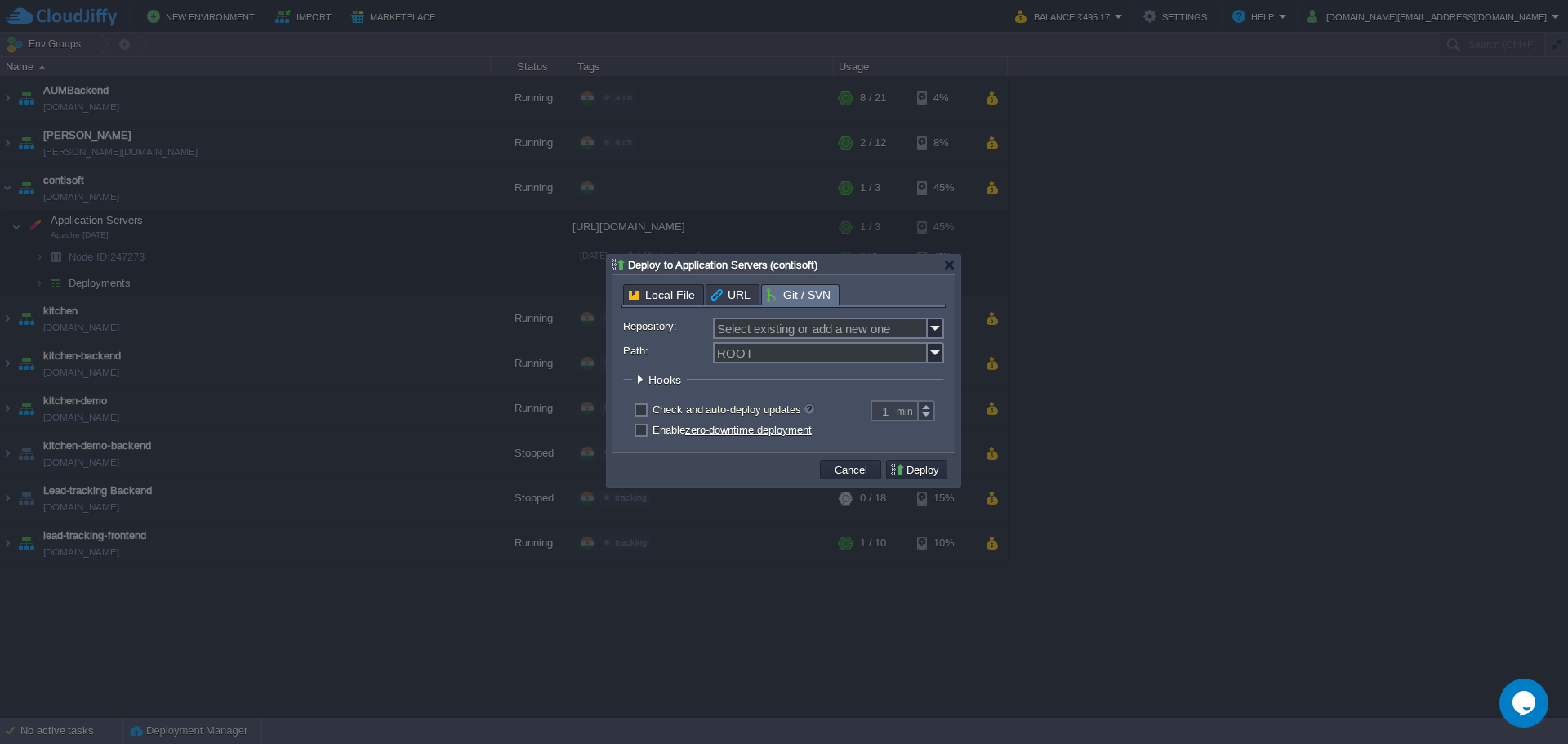
click at [801, 302] on span "Git / SVN" at bounding box center [798, 295] width 63 height 20
click at [659, 302] on span "Local File" at bounding box center [662, 295] width 66 height 20
click at [793, 302] on span "Git / SVN" at bounding box center [798, 295] width 63 height 20
click at [933, 329] on img at bounding box center [936, 329] width 17 height 21
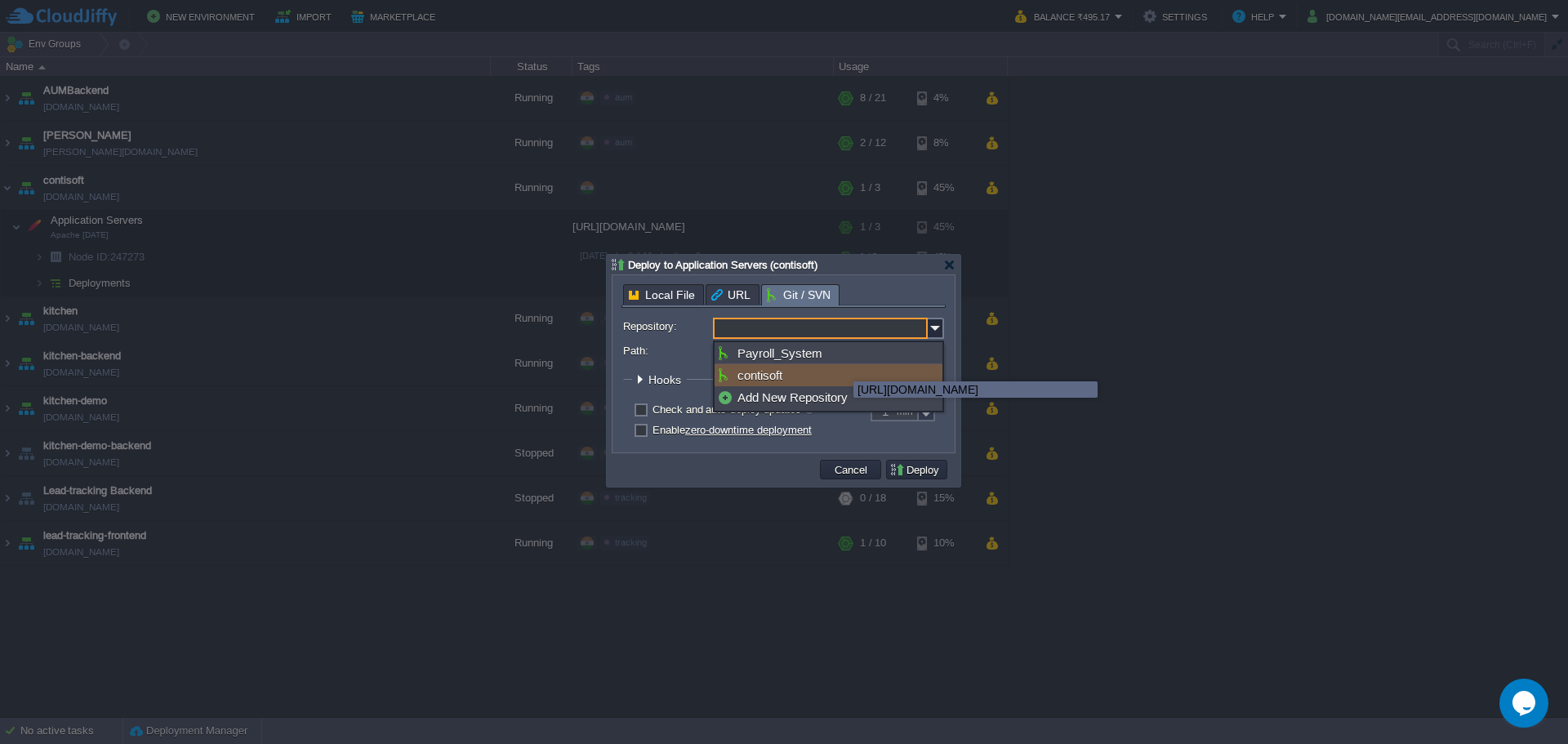
click at [841, 367] on div "contisoft" at bounding box center [828, 375] width 228 height 22
type input "contisoft"
type input "main"
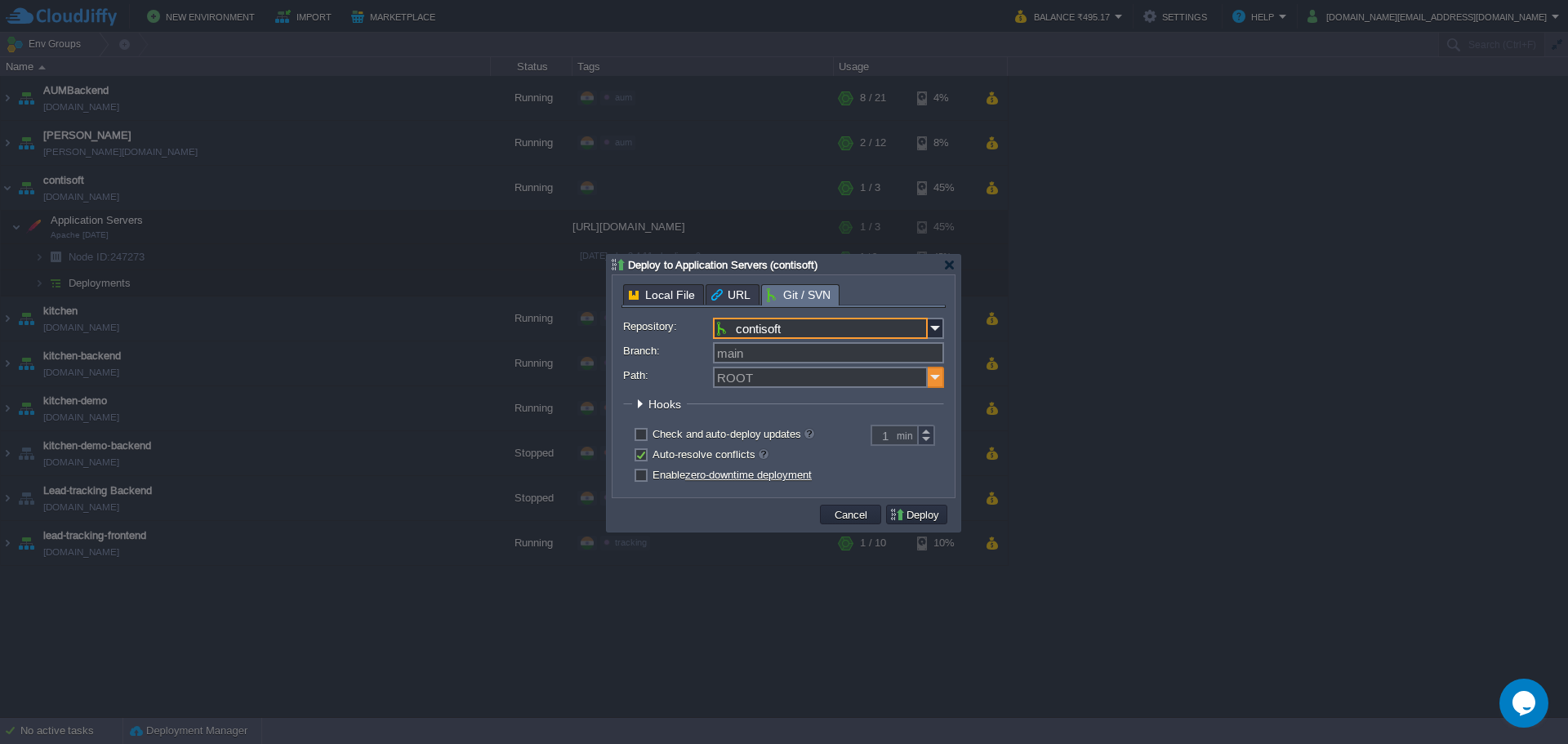
click at [937, 377] on img at bounding box center [936, 377] width 17 height 21
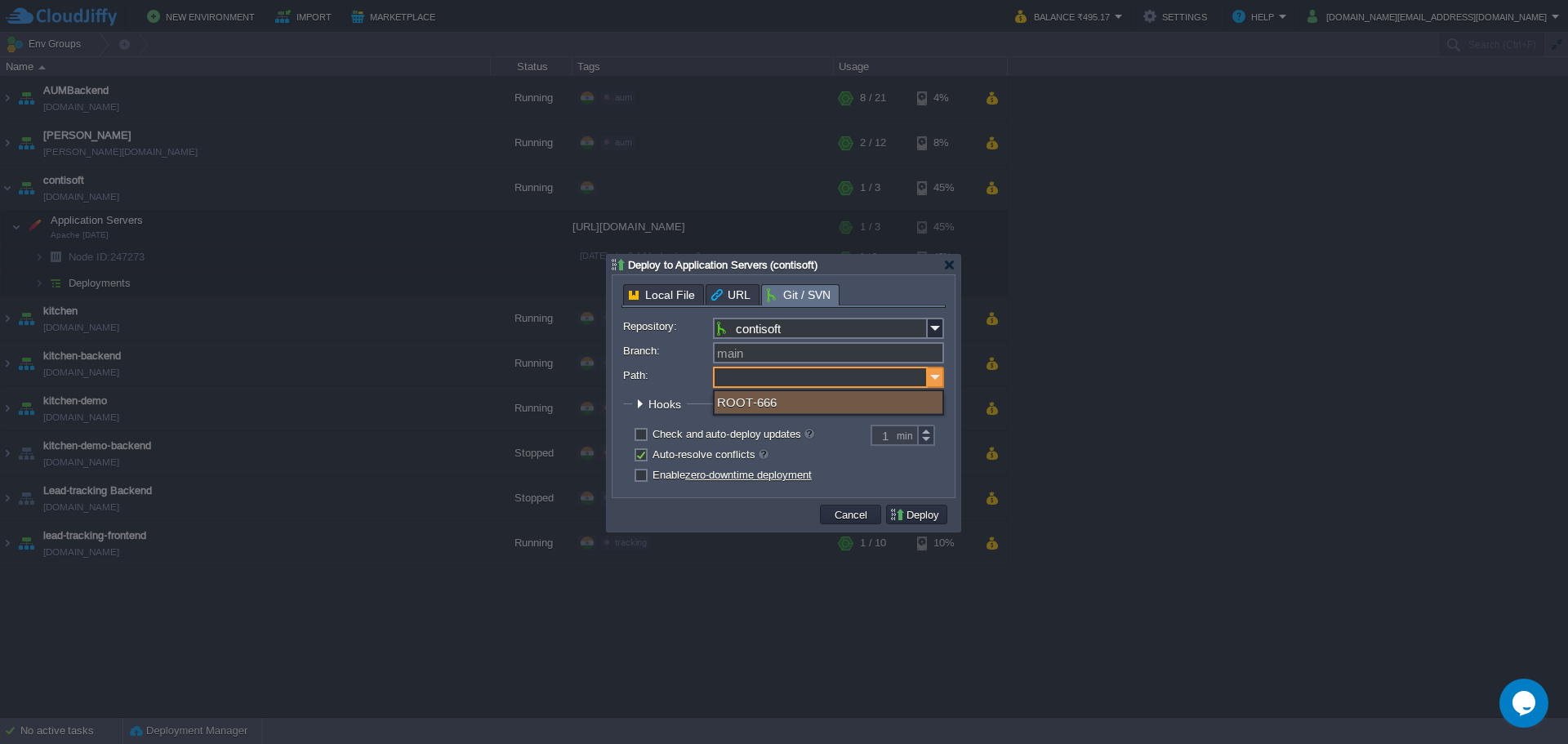
click at [938, 377] on img at bounding box center [936, 377] width 17 height 21
type input "ROOT"
click at [921, 356] on input "Branch:" at bounding box center [829, 353] width 231 height 21
type input "main"
click at [838, 423] on form "Repository: contisoft Branch: main Path: ROOT Build A Maven node is required to…" at bounding box center [783, 403] width 321 height 170
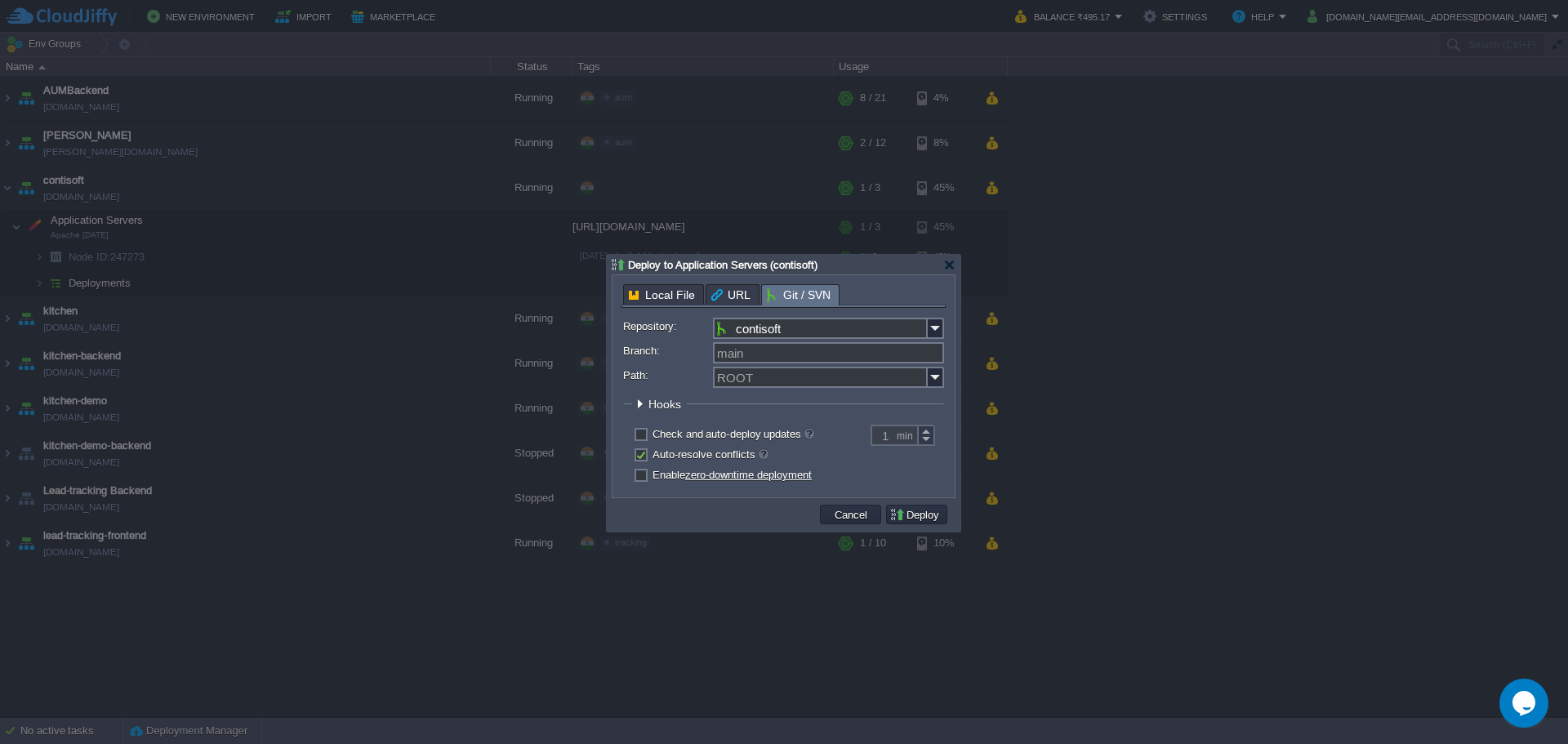
click at [838, 422] on form "Repository: contisoft Branch: main Path: ROOT Build A Maven node is required to…" at bounding box center [783, 403] width 321 height 170
click at [949, 263] on div at bounding box center [949, 265] width 12 height 12
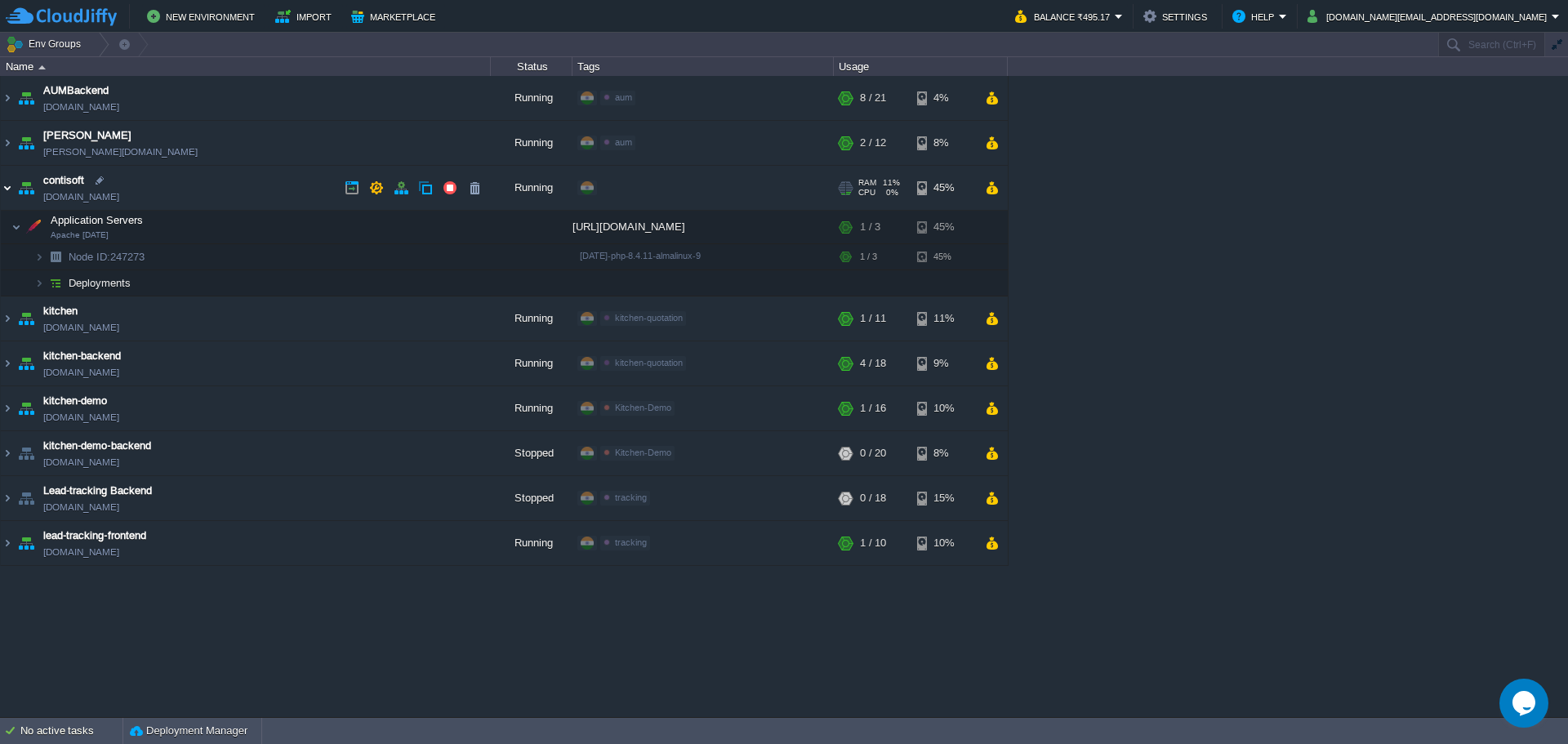
click at [9, 189] on img at bounding box center [7, 188] width 13 height 44
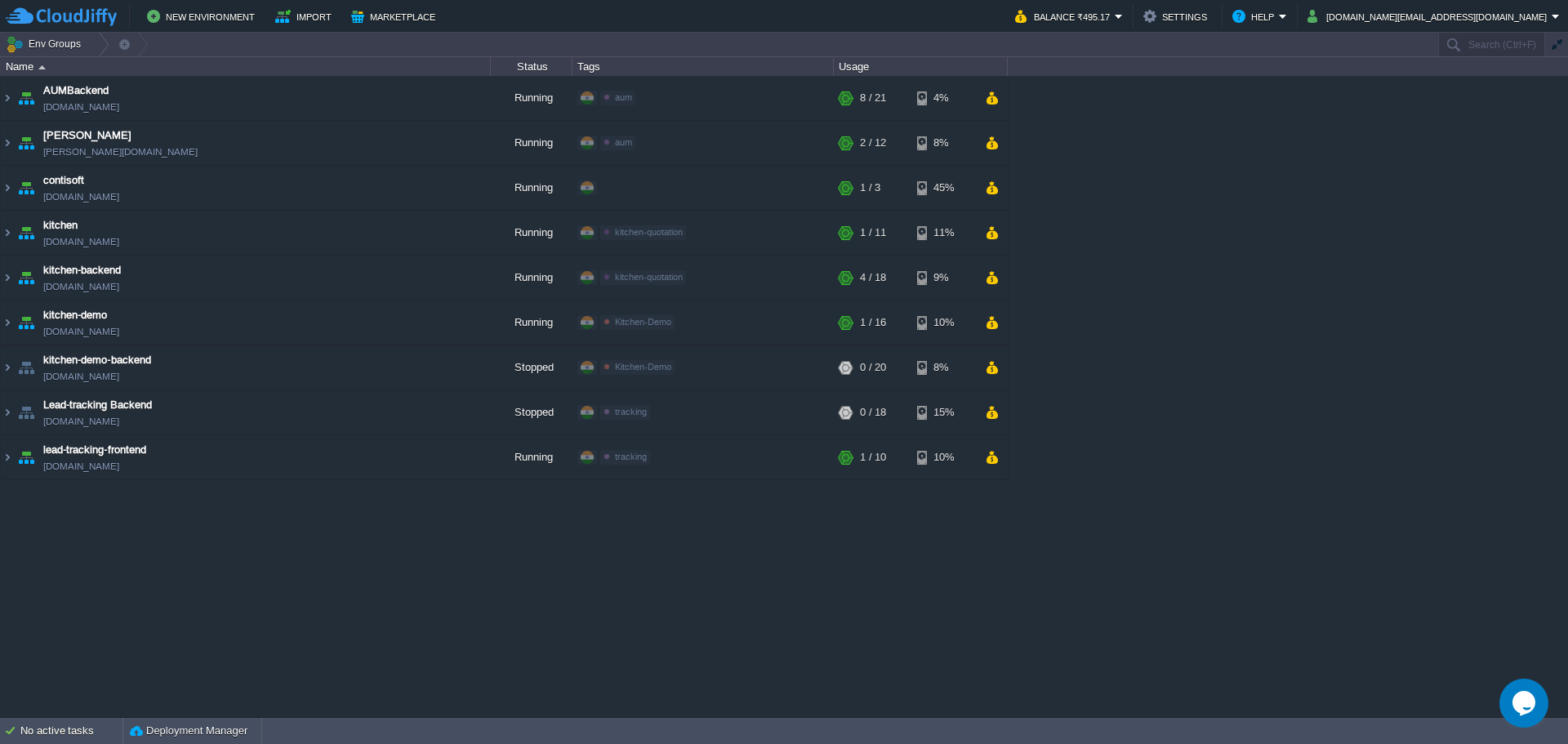
click at [754, 647] on div "AUMBackend [DOMAIN_NAME] Running aum Edit RAM 27% CPU 1% 8 / 21 4% aumtech [DOM…" at bounding box center [784, 395] width 1568 height 641
